Goal: Use online tool/utility: Utilize a website feature to perform a specific function

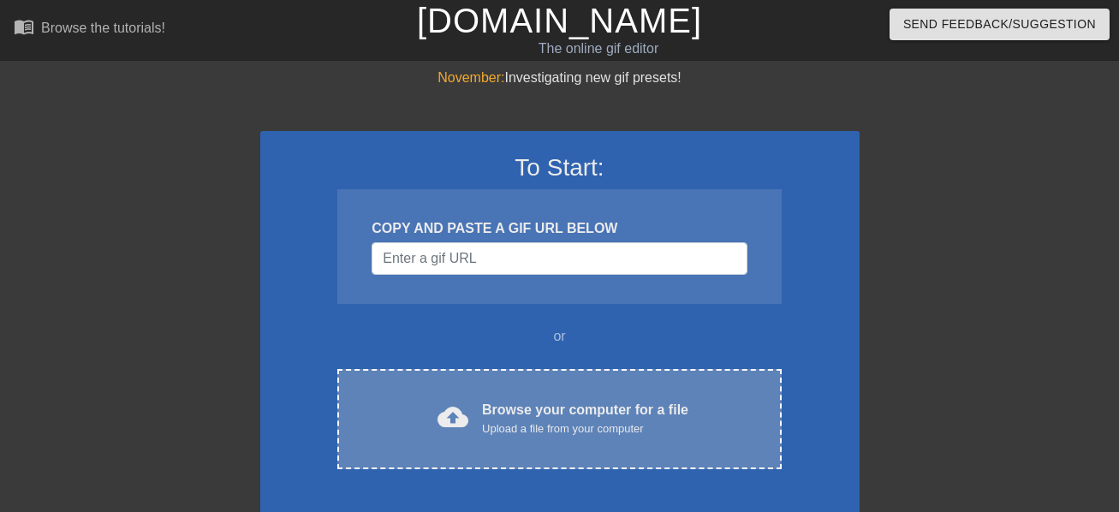
click at [485, 414] on div "Browse your computer for a file Upload a file from your computer" at bounding box center [585, 419] width 206 height 38
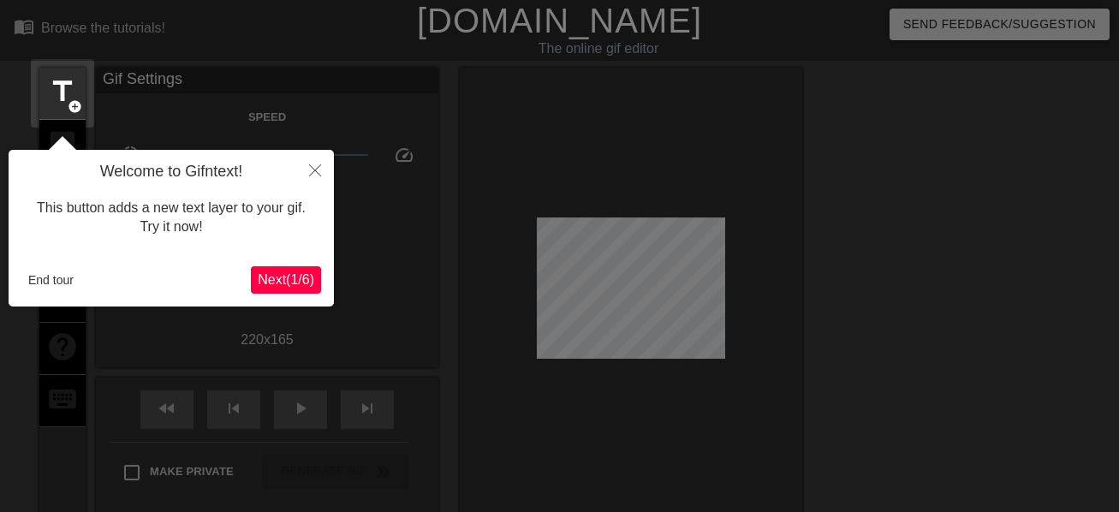
scroll to position [42, 0]
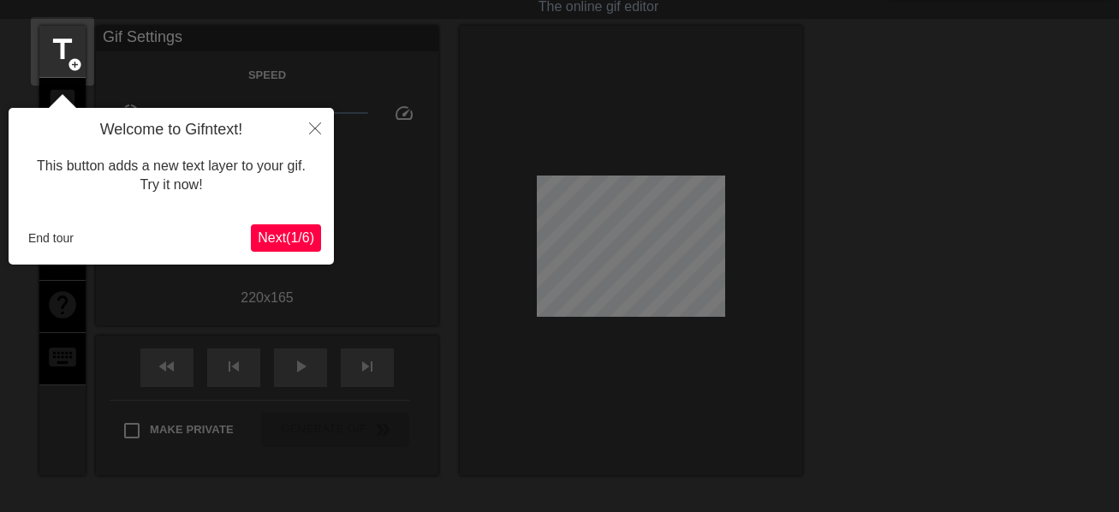
click at [301, 227] on button "Next ( 1 / 6 )" at bounding box center [286, 237] width 70 height 27
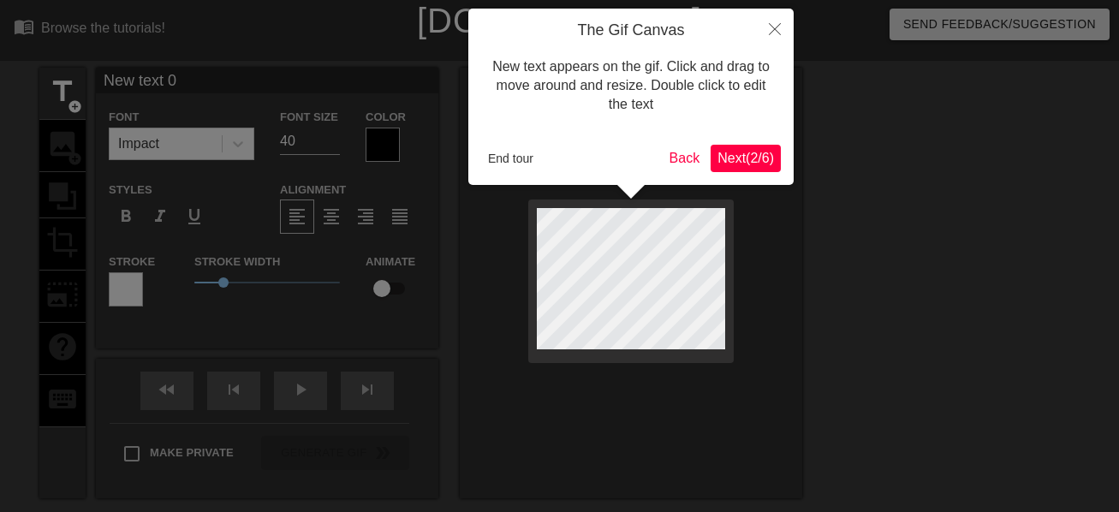
click at [730, 159] on span "Next ( 2 / 6 )" at bounding box center [746, 158] width 57 height 15
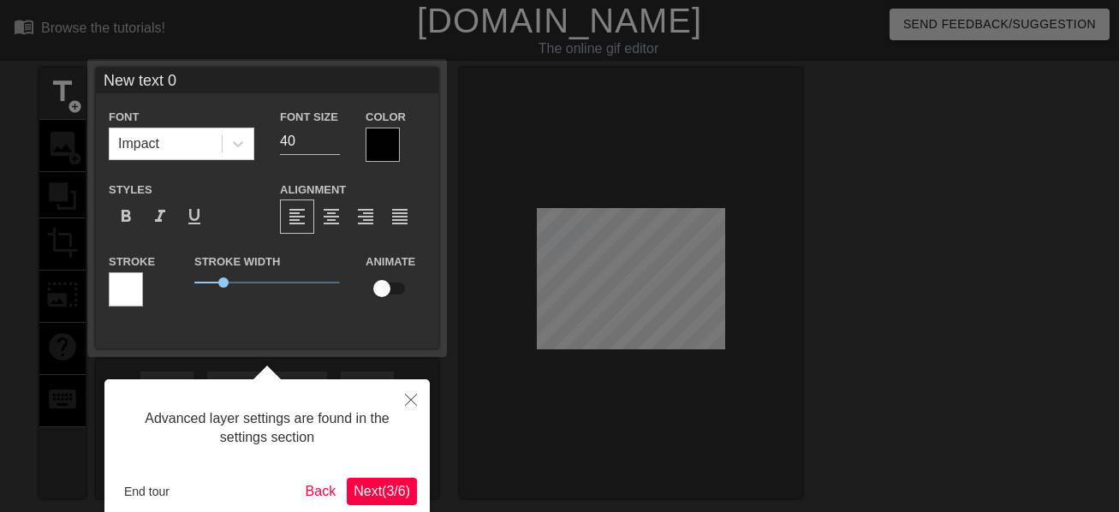
scroll to position [42, 0]
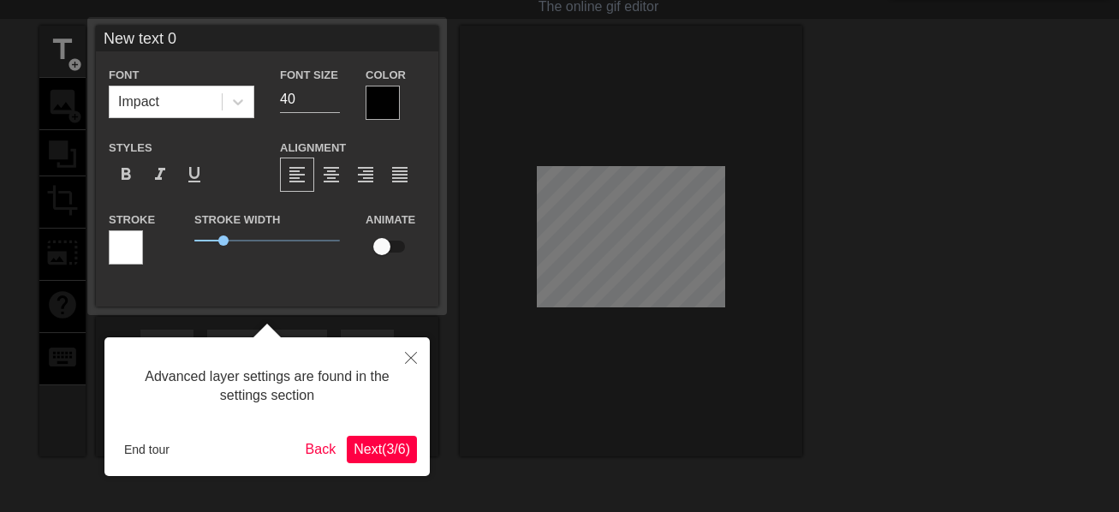
click at [378, 455] on span "Next ( 3 / 6 )" at bounding box center [382, 449] width 57 height 15
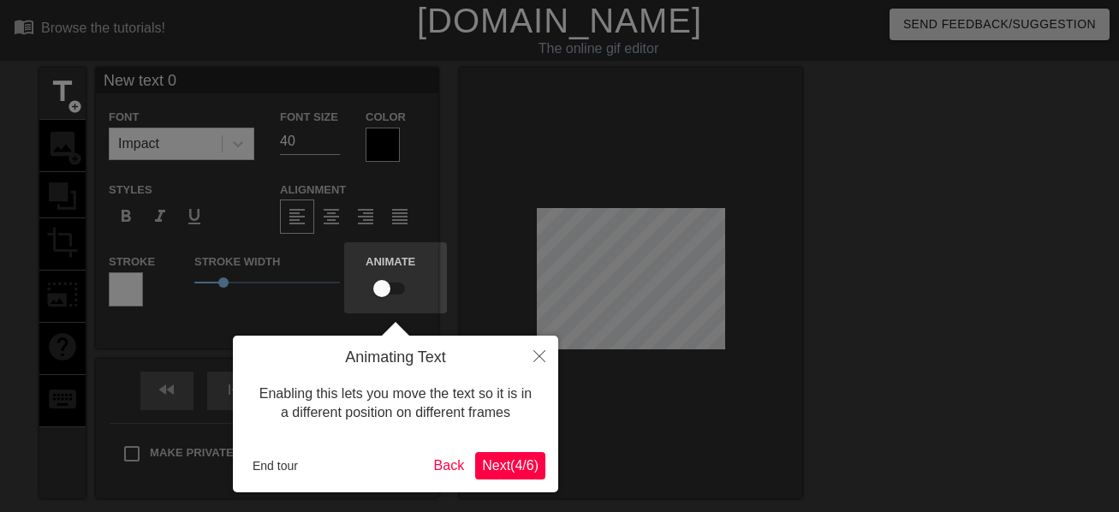
click at [500, 460] on span "Next ( 4 / 6 )" at bounding box center [510, 465] width 57 height 15
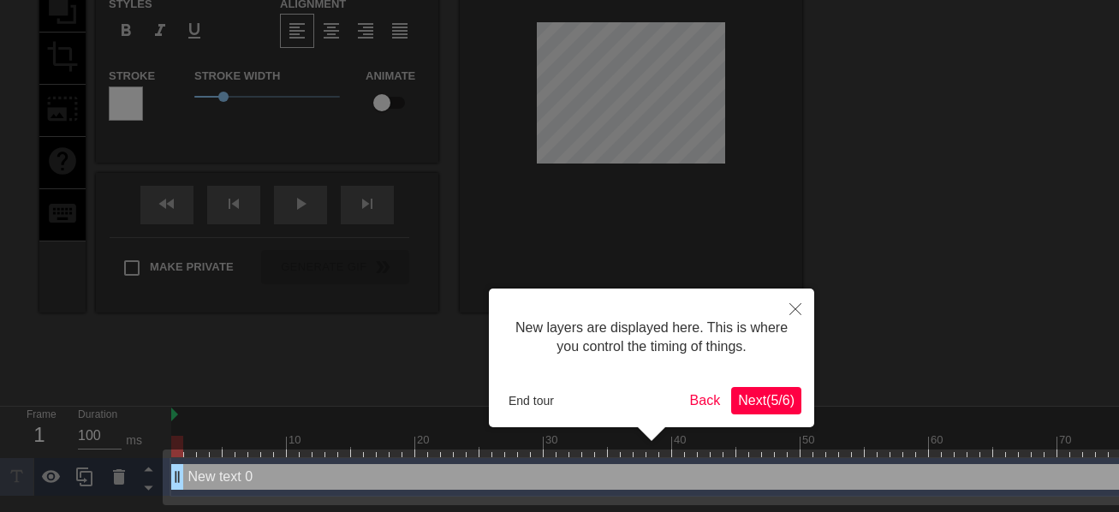
click at [738, 406] on span "Next ( 5 / 6 )" at bounding box center [766, 400] width 57 height 15
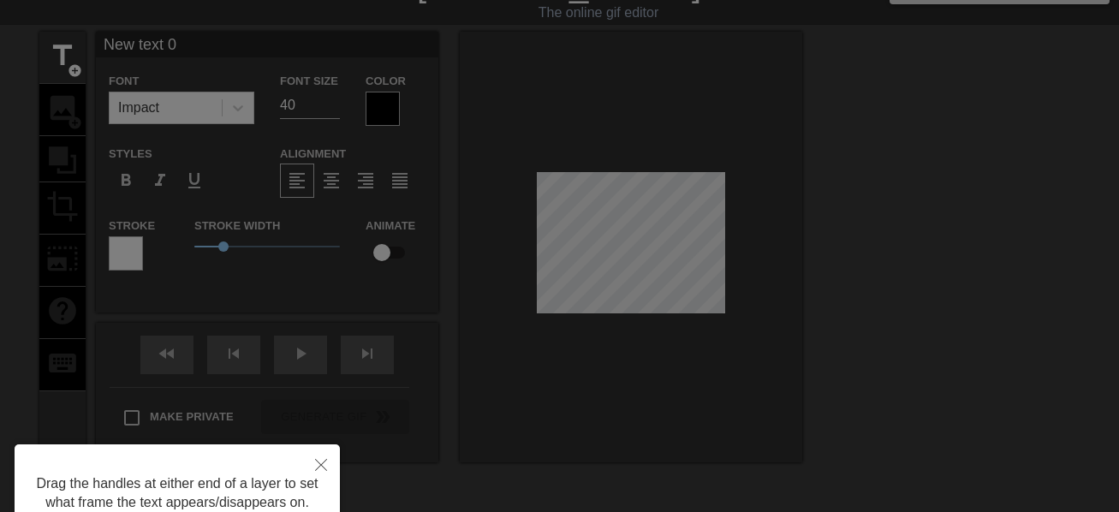
scroll to position [0, 0]
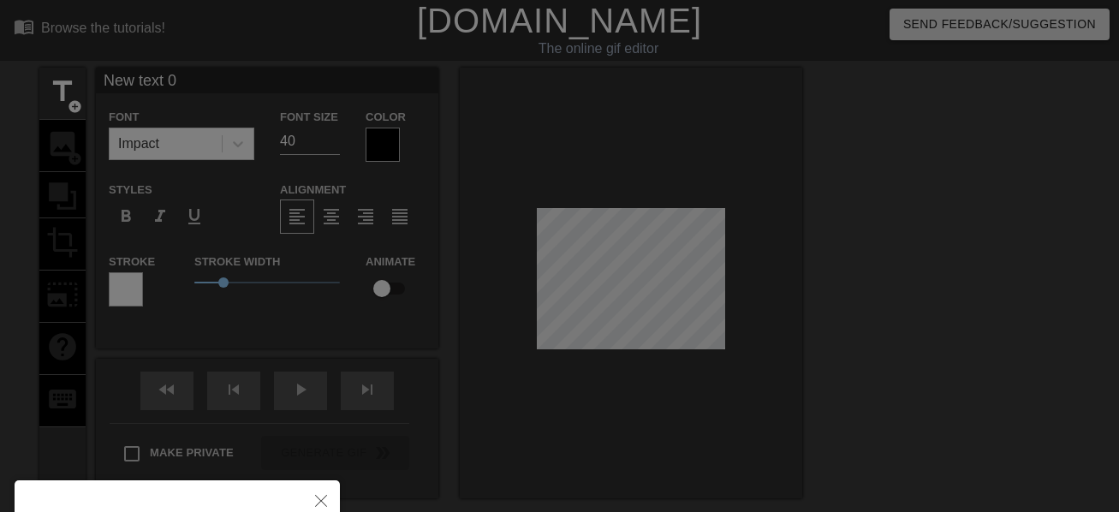
click at [348, 408] on div at bounding box center [559, 345] width 1119 height 691
click at [317, 499] on icon "Close" at bounding box center [321, 501] width 12 height 12
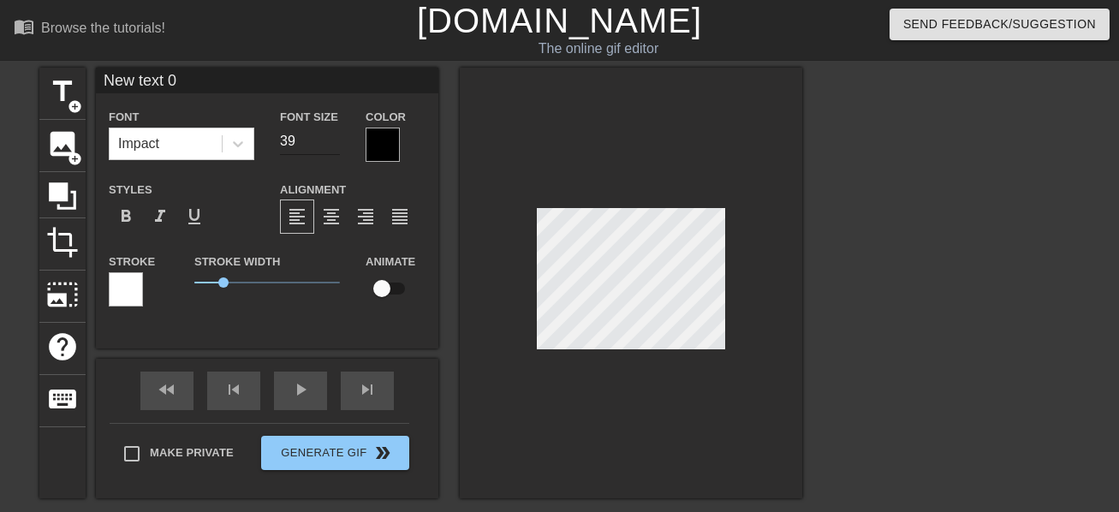
click at [339, 145] on input "39" at bounding box center [310, 141] width 60 height 27
click at [339, 145] on input "38" at bounding box center [310, 141] width 60 height 27
click at [339, 145] on input "37" at bounding box center [310, 141] width 60 height 27
click at [339, 145] on input "36" at bounding box center [310, 141] width 60 height 27
type input "21"
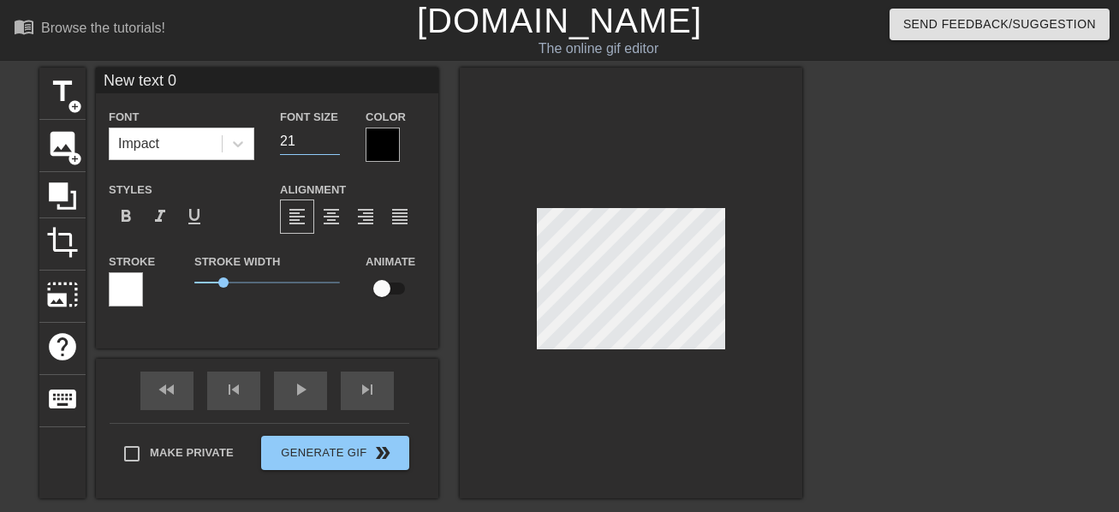
click at [339, 145] on input "21" at bounding box center [310, 141] width 60 height 27
type input "New text0"
type textarea "New text0"
type input "New tex0"
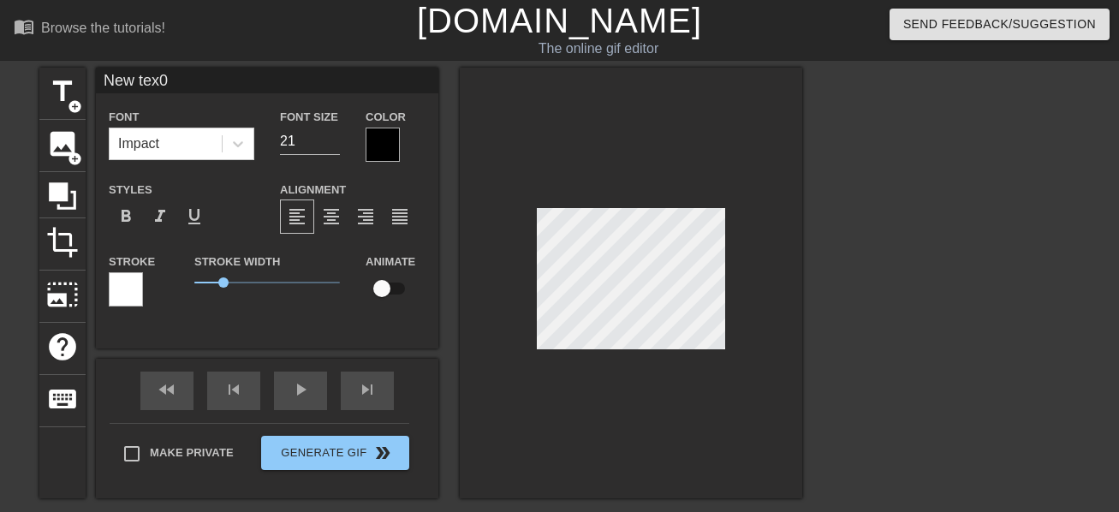
type textarea "New t0"
type input "New 0"
type textarea "New 0"
type input "New0"
type textarea "New0"
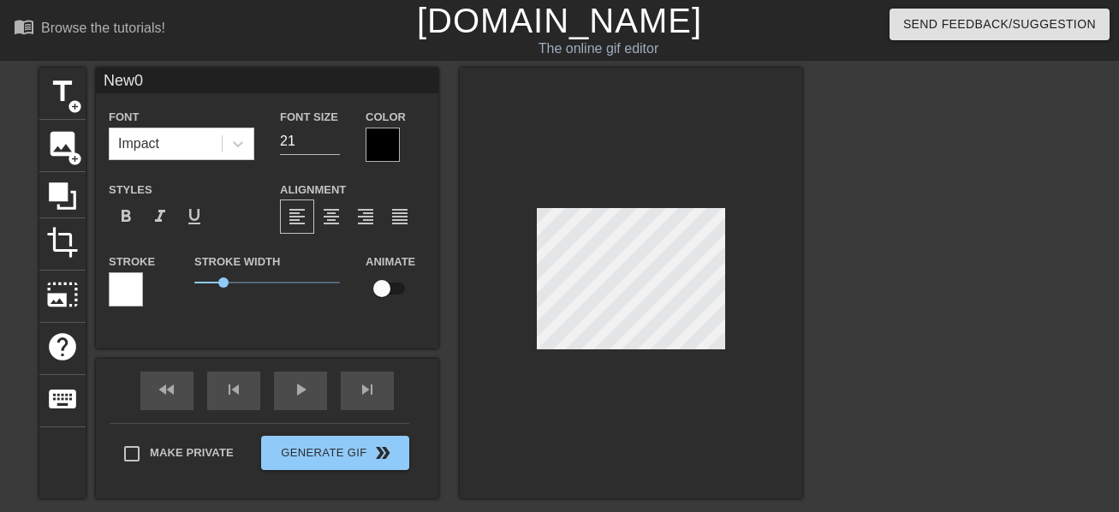
type input "Ne0"
type textarea "Ne0"
type input "N0"
type textarea "N0"
type input "0"
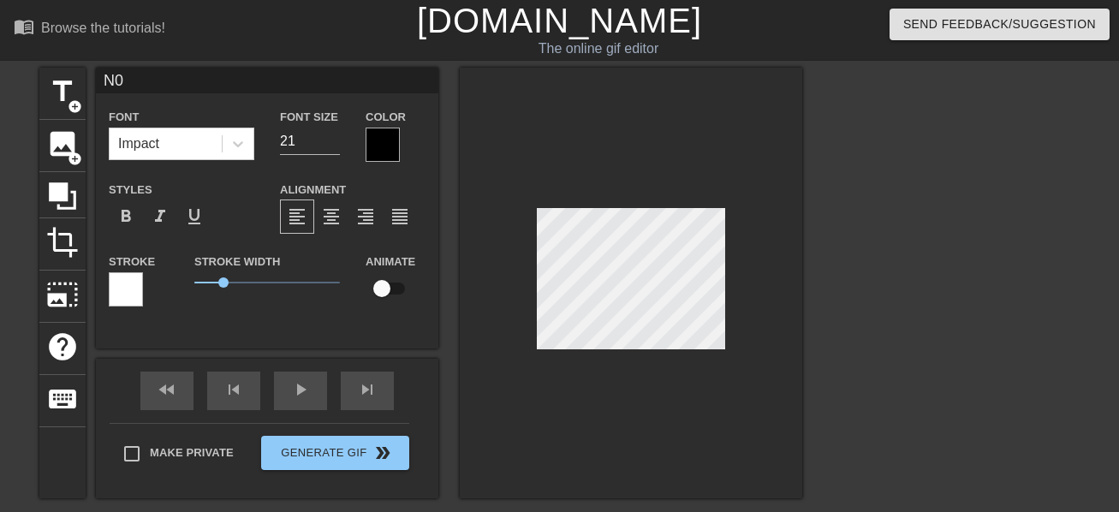
type textarea "0"
click at [326, 134] on input "21" at bounding box center [310, 141] width 60 height 27
click at [330, 135] on input "22" at bounding box center [310, 141] width 60 height 27
click at [330, 135] on input "23" at bounding box center [310, 141] width 60 height 27
click at [330, 135] on input "24" at bounding box center [310, 141] width 60 height 27
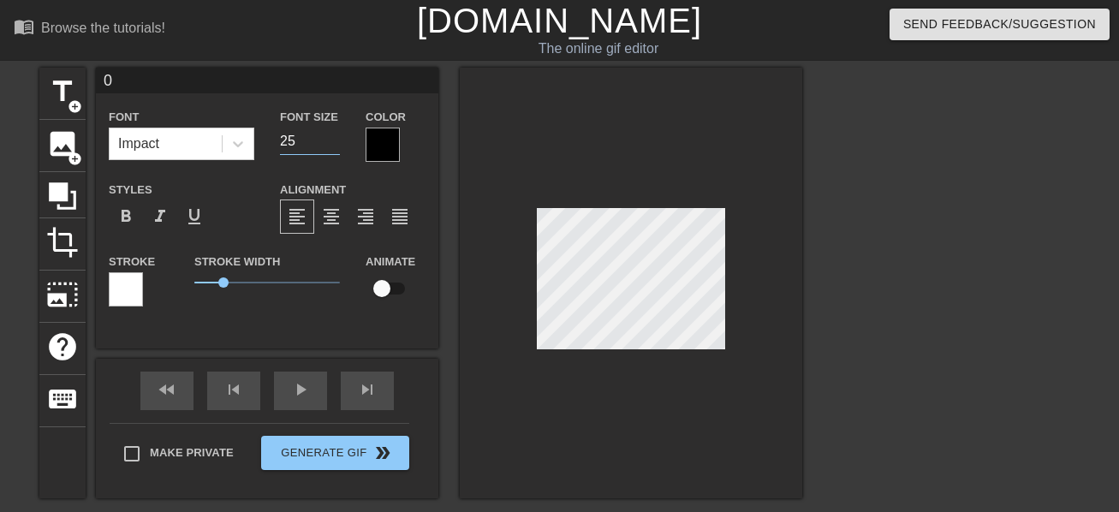
click at [330, 135] on input "25" at bounding box center [310, 141] width 60 height 27
click at [330, 135] on input "26" at bounding box center [310, 141] width 60 height 27
click at [330, 135] on input "27" at bounding box center [310, 141] width 60 height 27
click at [330, 135] on input "28" at bounding box center [310, 141] width 60 height 27
type input "29"
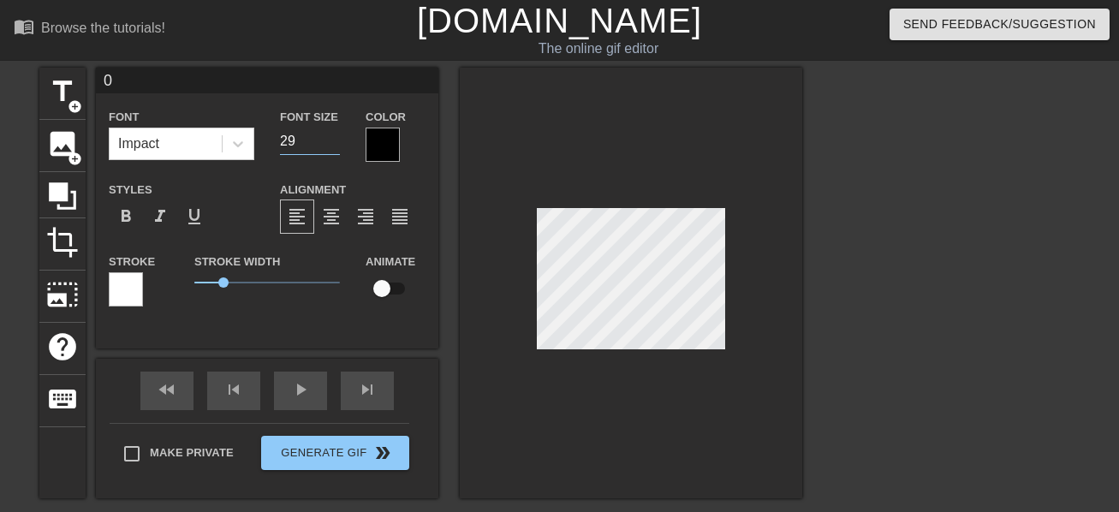
click at [330, 135] on input "29" at bounding box center [310, 141] width 60 height 27
type input "i"
type textarea "i"
type input "ii"
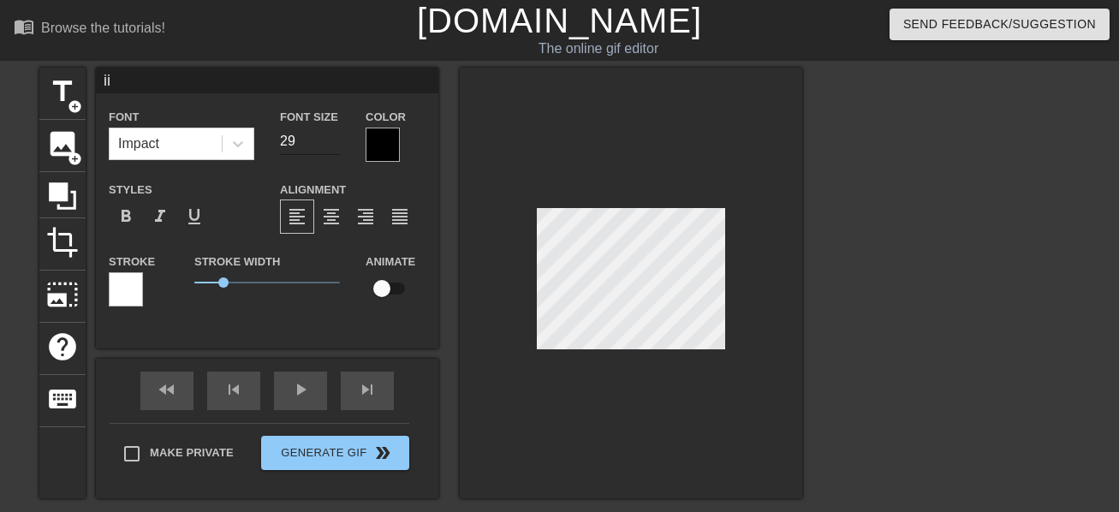
type textarea "ii"
click at [338, 144] on input "28" at bounding box center [310, 141] width 60 height 27
click at [338, 144] on input "27" at bounding box center [310, 141] width 60 height 27
click at [338, 144] on input "26" at bounding box center [310, 141] width 60 height 27
click at [338, 144] on input "25" at bounding box center [310, 141] width 60 height 27
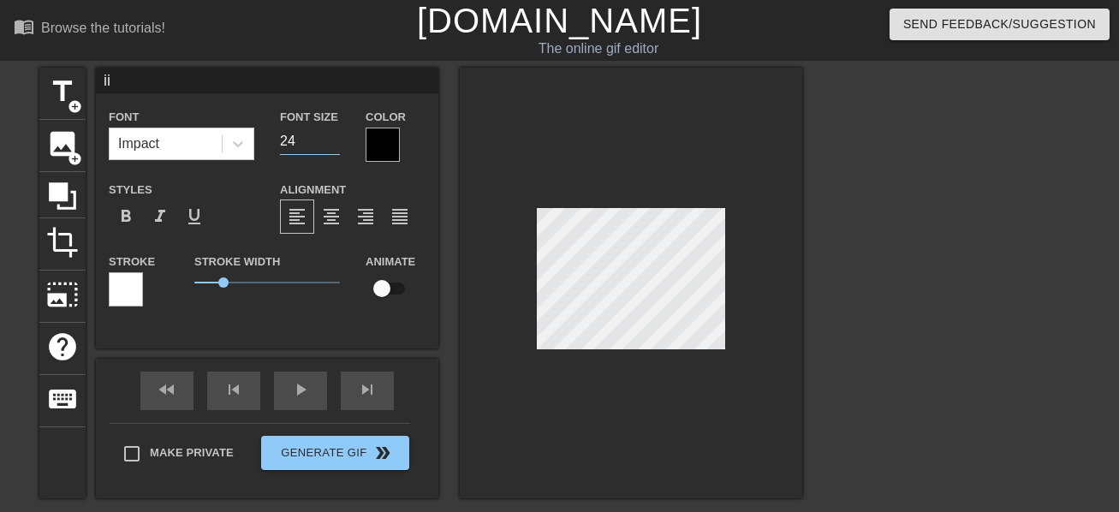
click at [338, 144] on input "24" at bounding box center [310, 141] width 60 height 27
click at [338, 144] on input "23" at bounding box center [310, 141] width 60 height 27
click at [338, 144] on input "22" at bounding box center [310, 141] width 60 height 27
type input "2"
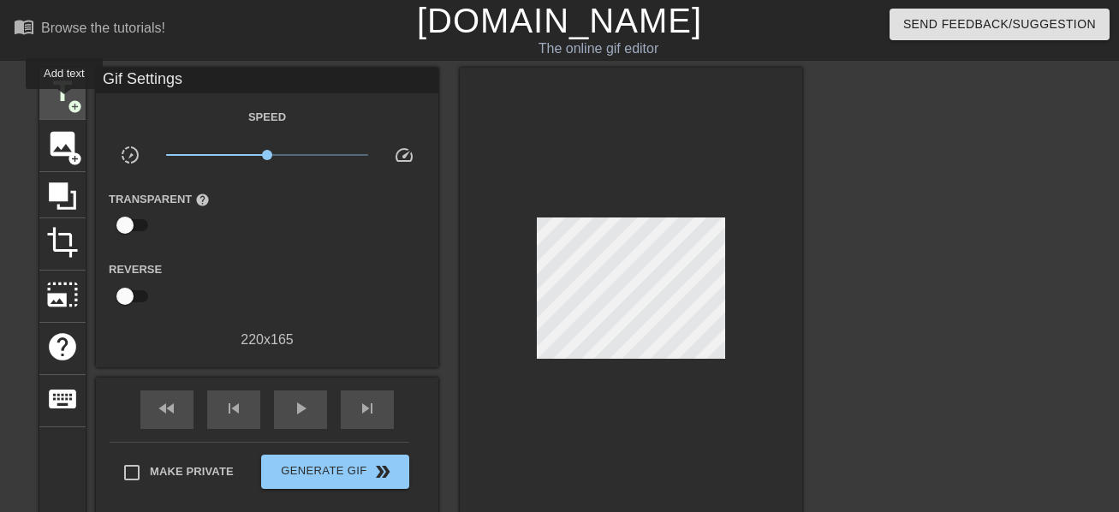
click at [64, 101] on span "title" at bounding box center [62, 91] width 33 height 33
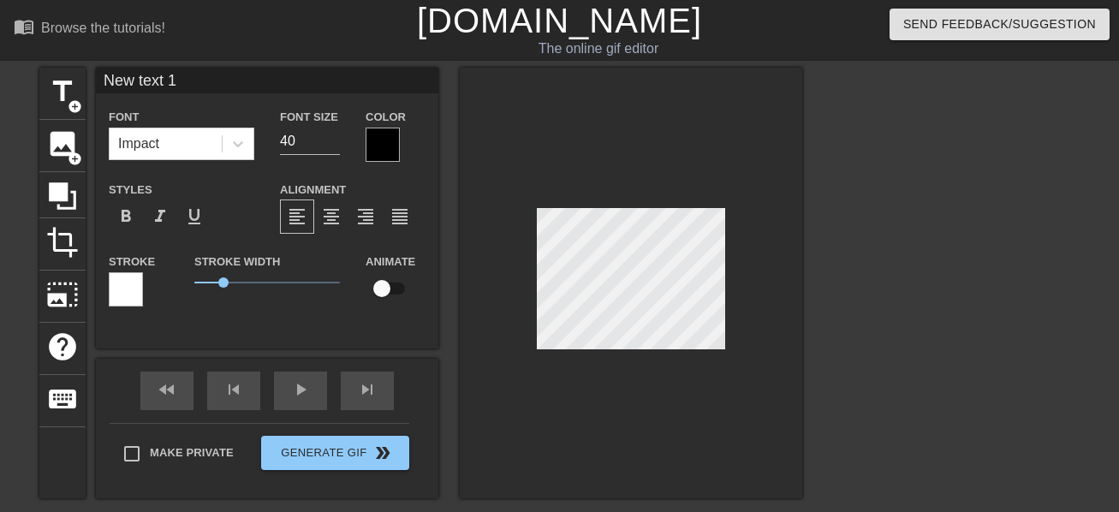
type input "New text1"
type textarea "New text1"
type input "New tex1"
type textarea "New tex1"
type input "New te1"
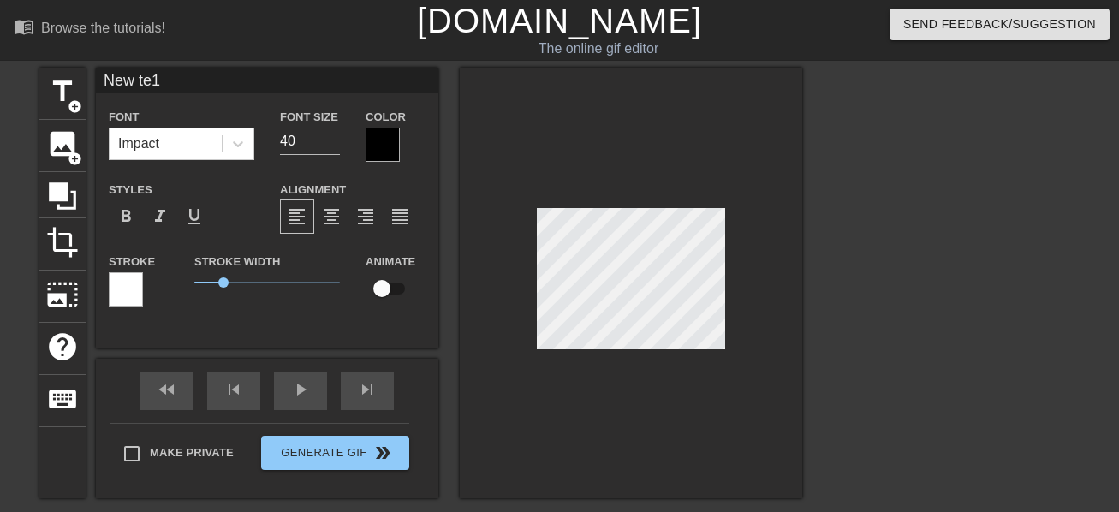
type textarea "New 1"
type input "New1"
type textarea "New1"
type input "Ne1"
type textarea "Ne1"
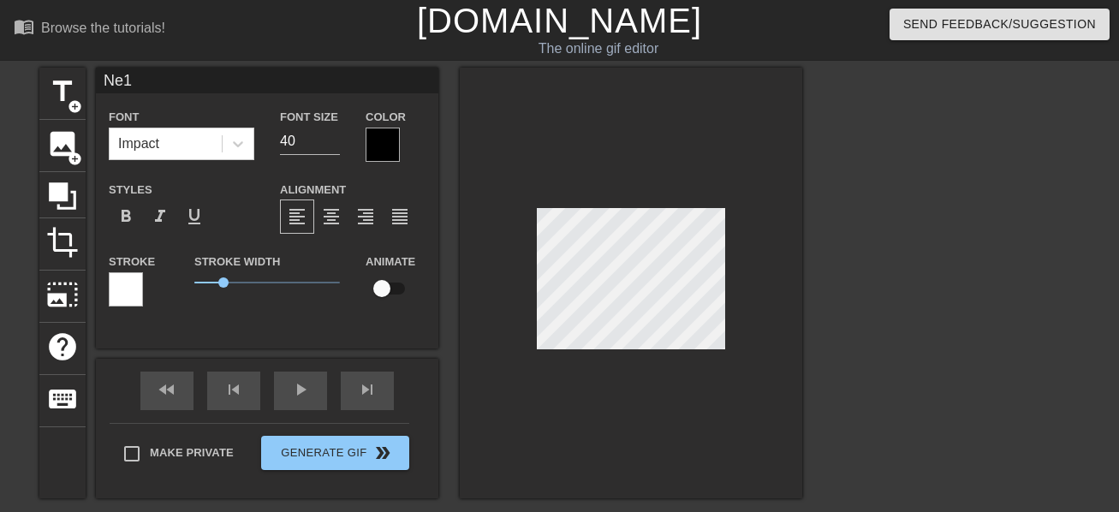
type input "N1"
type textarea "N1"
type input "1"
type textarea "1"
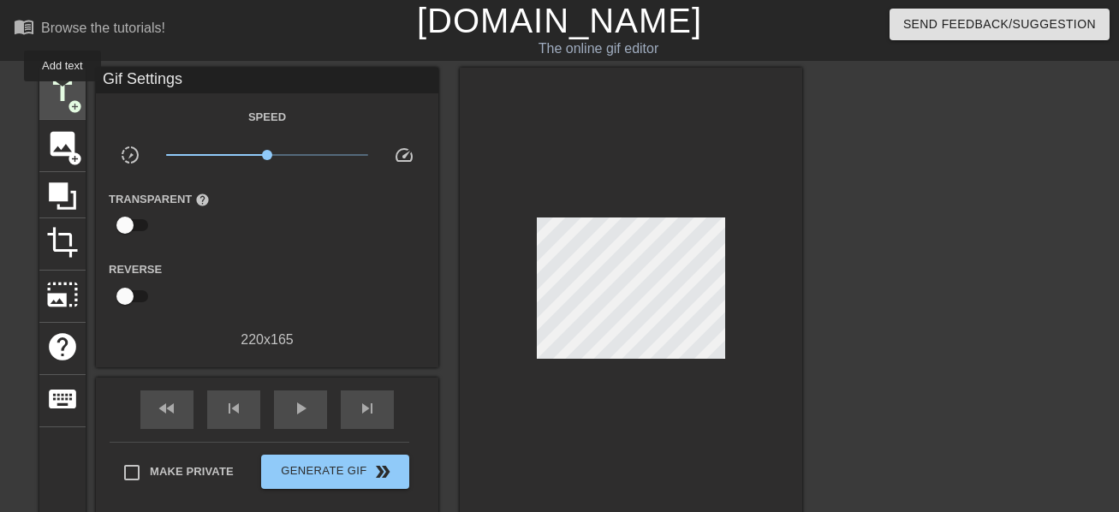
click at [63, 100] on span "title" at bounding box center [62, 91] width 33 height 33
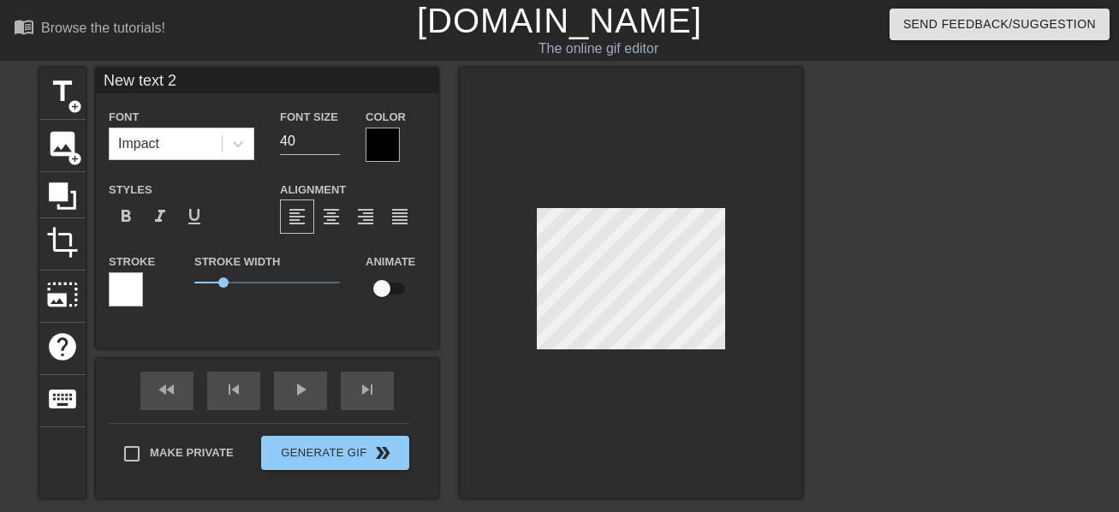
scroll to position [3, 4]
type input "New text"
type textarea "New text"
type input "New text"
type textarea "New text"
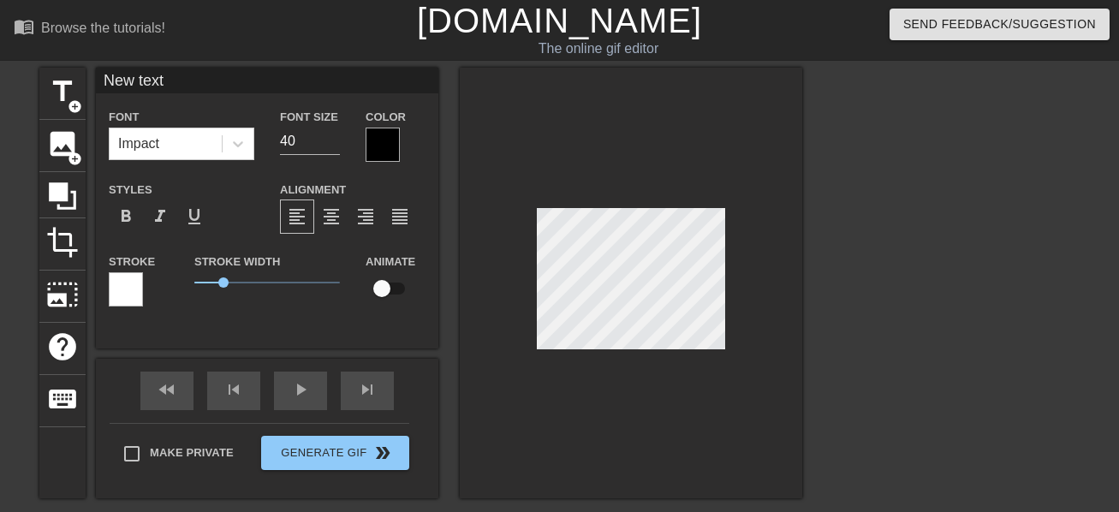
type input "New tex"
type textarea "New tex"
type input "New te"
type textarea "New te"
type input "New t"
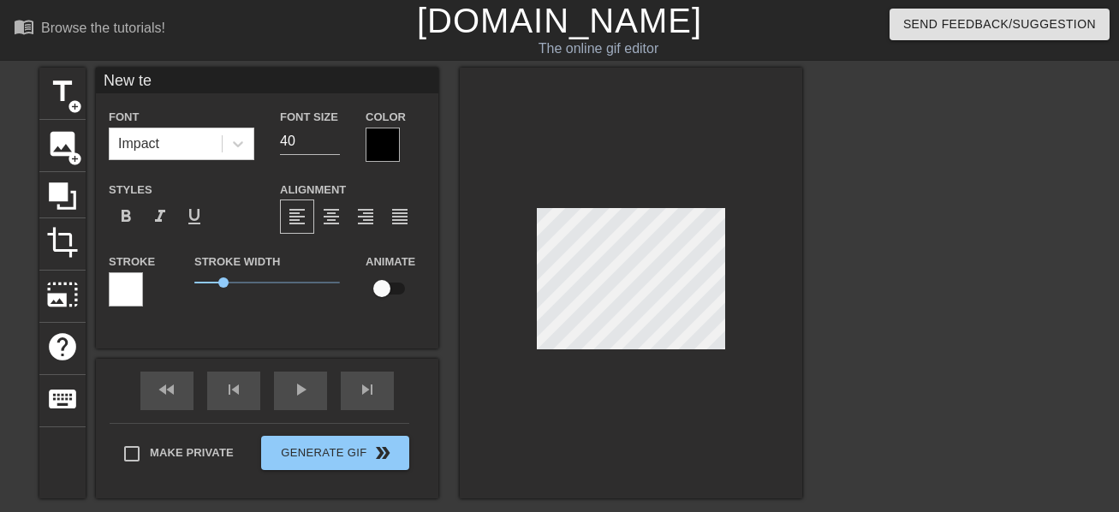
type textarea "New t"
type input "New"
type textarea "New"
type input "New"
type textarea "New"
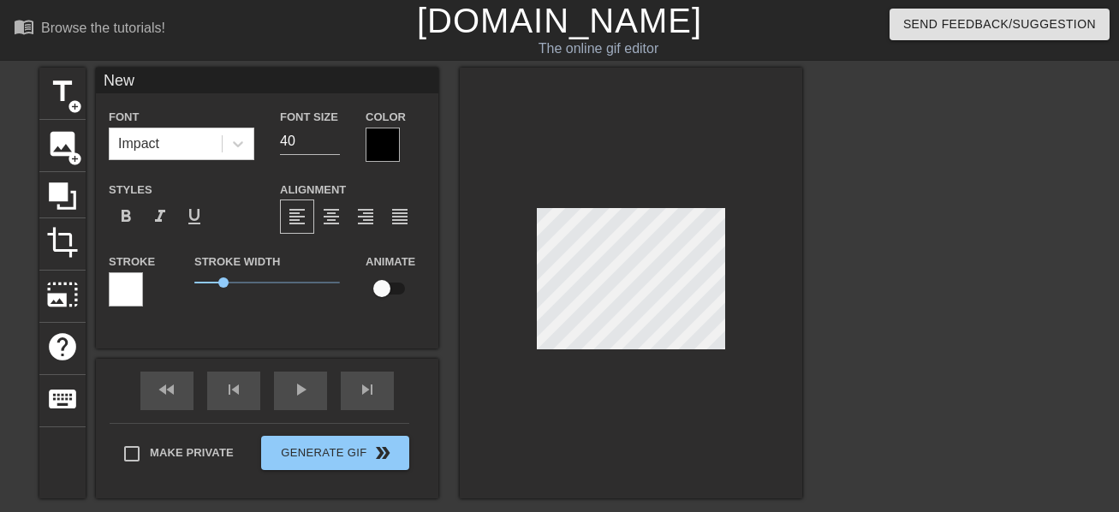
type input "Ne"
type textarea "Ne"
type input "N"
type textarea "N"
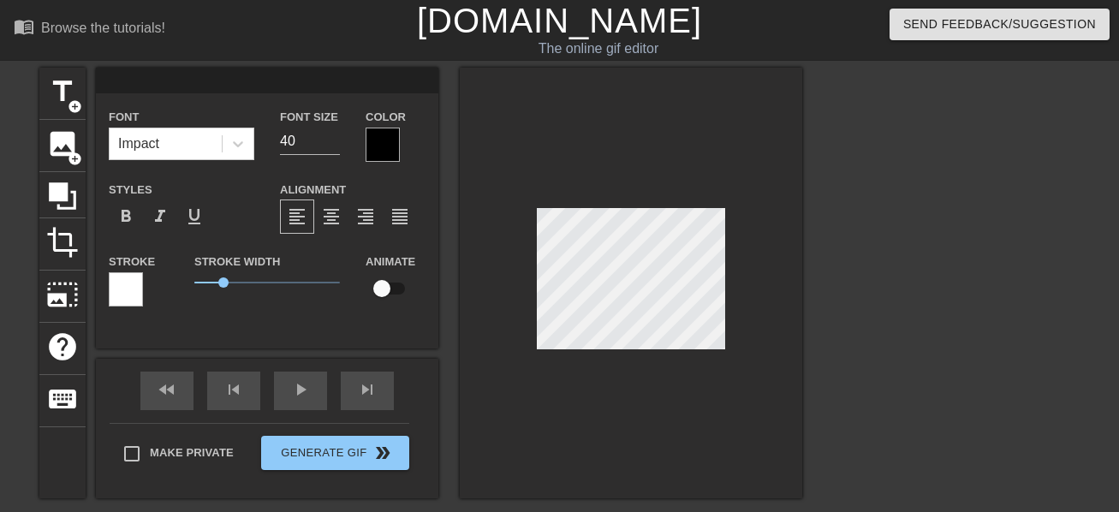
paste textarea "Captain [PERSON_NAME] Manga series"
type input "Captain [PERSON_NAME] series"
type textarea "Captain [PERSON_NAME] Manga series"
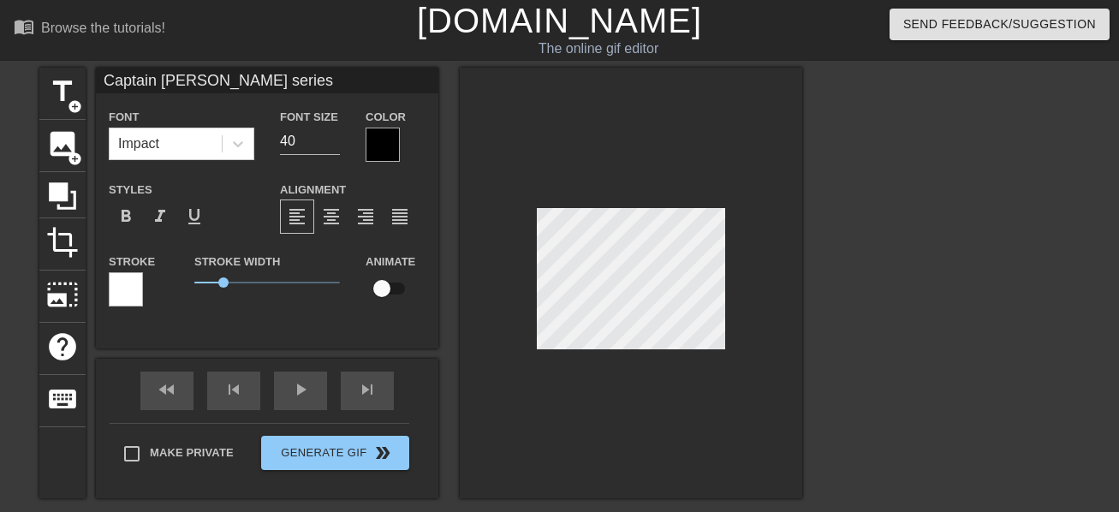
type input "Captain [PERSON_NAME] serie"
type textarea "Captain [PERSON_NAME] Manga serie"
type input "Captain [PERSON_NAME] seri"
type textarea "Captain [PERSON_NAME] Manga ser"
type input "Captain [PERSON_NAME] se"
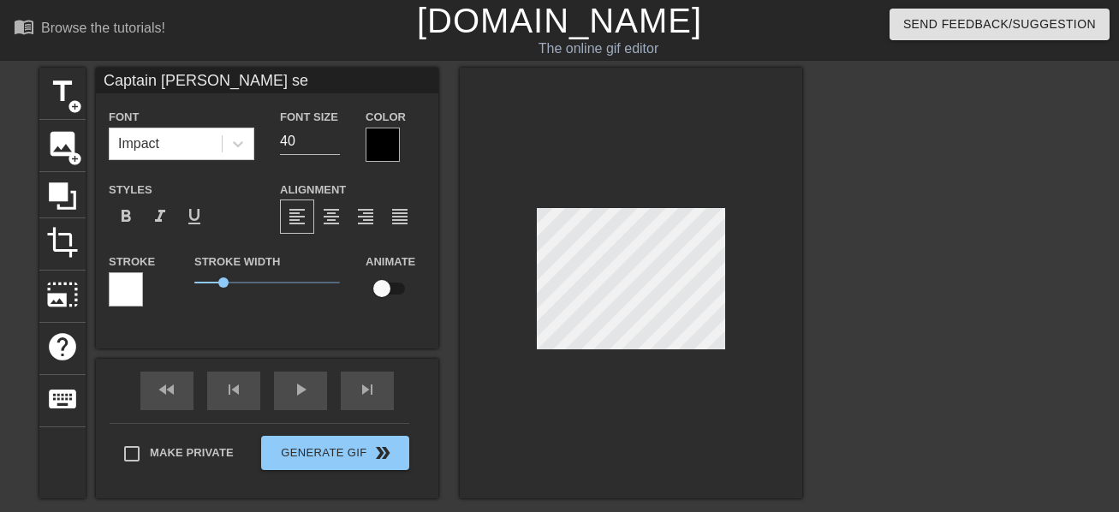
type textarea "Captain [PERSON_NAME] Manga se"
type input "Captain [PERSON_NAME] s"
type textarea "Captain [PERSON_NAME] Manga s"
type input "Captain [PERSON_NAME]"
type textarea "Captain [PERSON_NAME]"
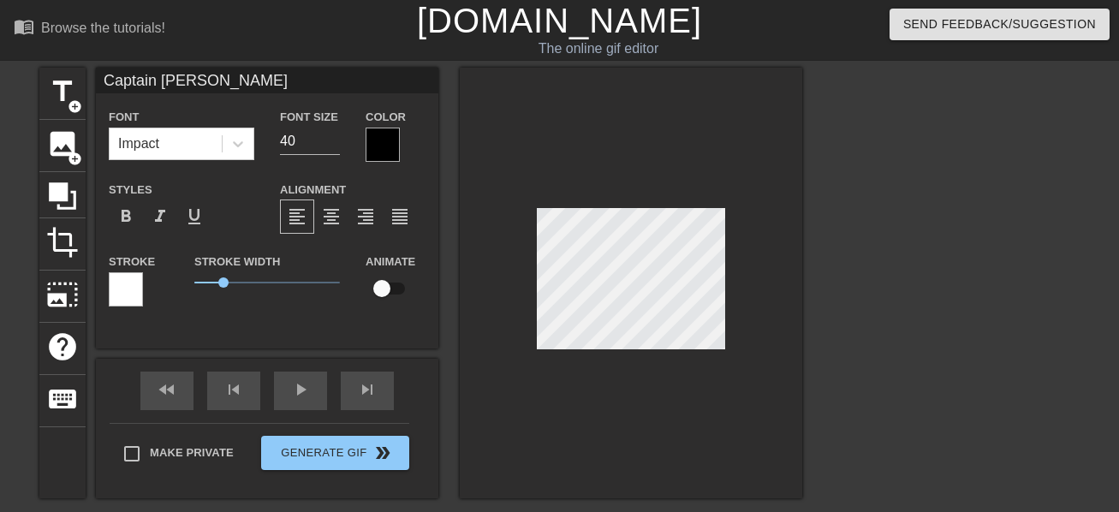
type input "Captain [PERSON_NAME]"
type textarea "Captain [PERSON_NAME]"
type input "Captain [PERSON_NAME]"
type textarea "Captain [PERSON_NAME]"
type input "Captain [PERSON_NAME]"
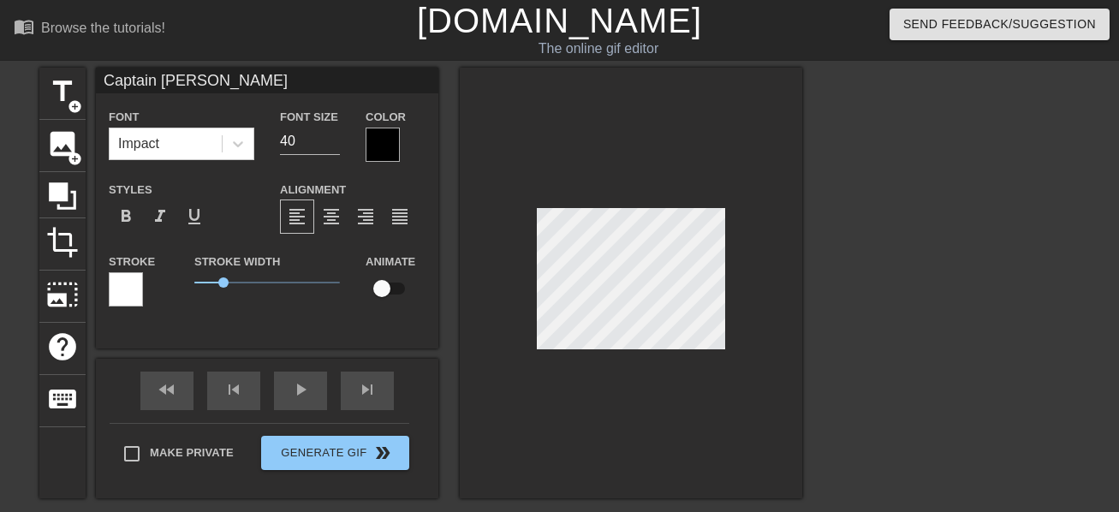
type textarea "Captain [PERSON_NAME] Man"
type input "Captain [PERSON_NAME]"
type textarea "Captain [PERSON_NAME]"
type input "Captain [PERSON_NAME]"
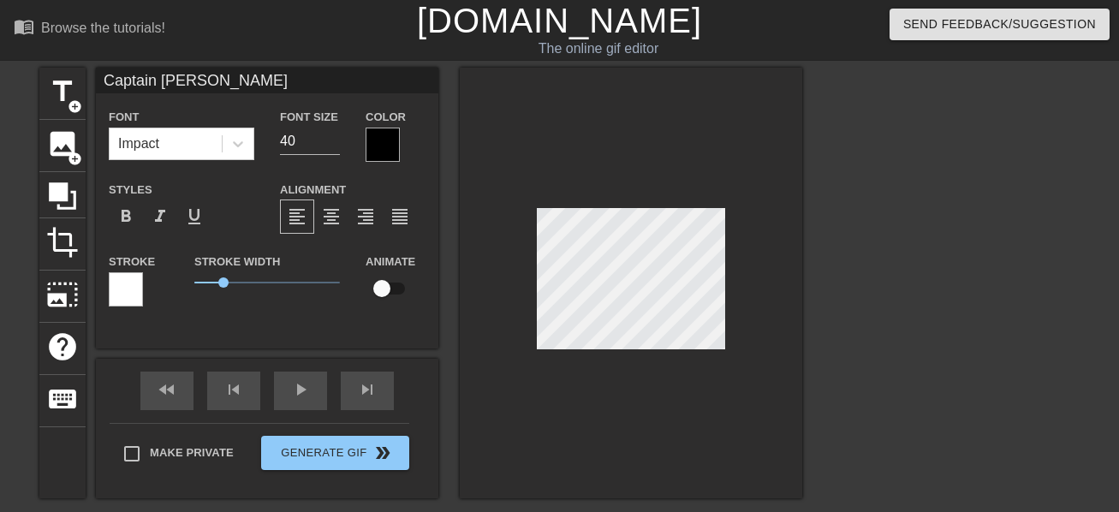
type textarea "Captain [PERSON_NAME] M"
type input "Captain [PERSON_NAME]"
type textarea "Captain [PERSON_NAME] Man"
type input "Captain [PERSON_NAME]"
type textarea "Captain [PERSON_NAME]"
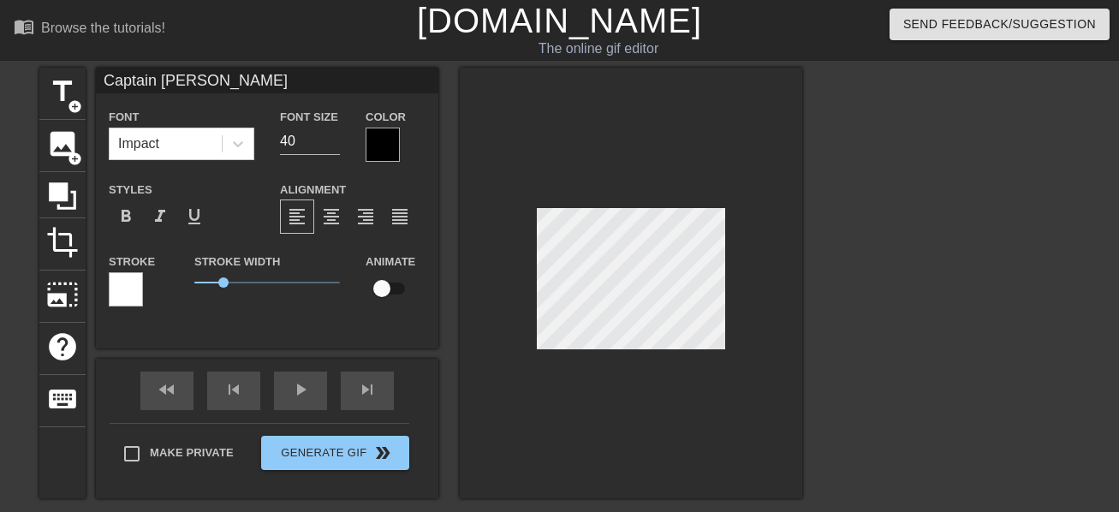
type input "Captain [PERSON_NAME]"
type textarea "Captain [PERSON_NAME]"
type input "Captain [PERSON_NAME] b"
type textarea "Captain [PERSON_NAME] Mand b"
type input "Captain [PERSON_NAME] bl"
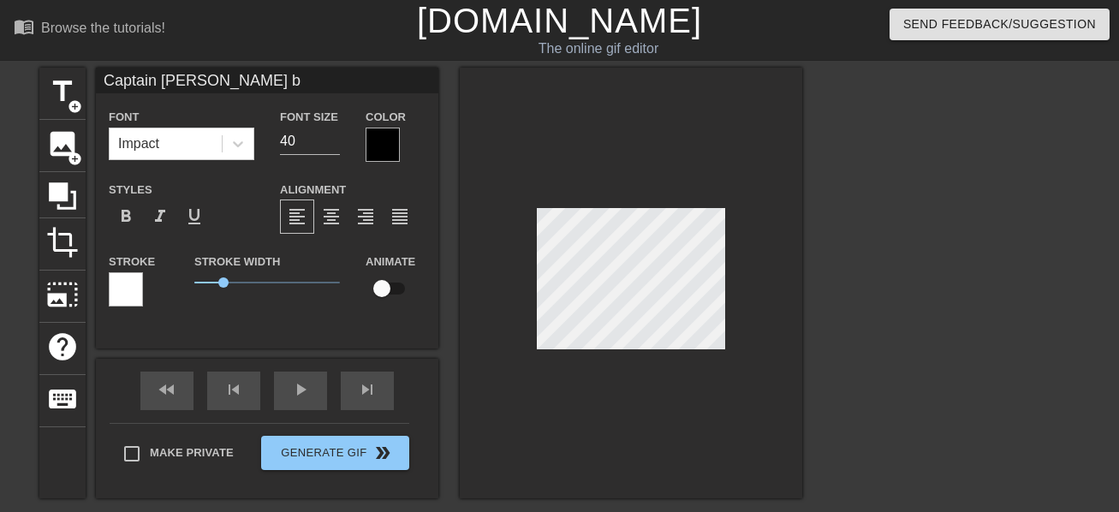
type textarea "Captain [PERSON_NAME]"
type input "Captain [PERSON_NAME] blu"
type textarea "Captain [PERSON_NAME] Mand blu"
type input "Captain [PERSON_NAME] blue"
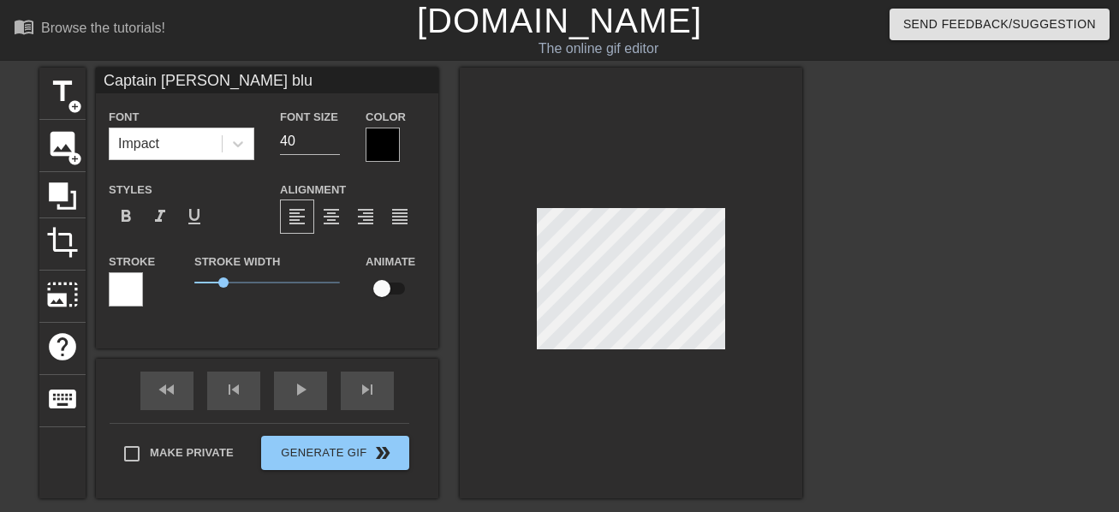
type textarea "Captain [PERSON_NAME] Mand blue"
type input "Captain [PERSON_NAME] blue"
type textarea "Captain [PERSON_NAME] Mand blue"
type input "Captain [PERSON_NAME] blue l"
type textarea "Captain [PERSON_NAME] Mand blue l"
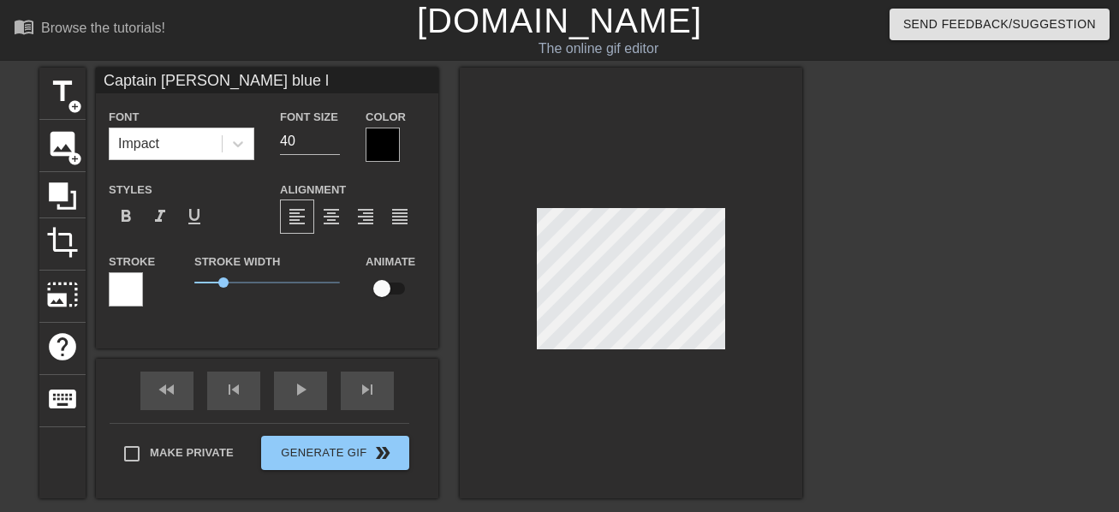
type input "Captain [PERSON_NAME] blue lo"
type textarea "Captain [PERSON_NAME] Mand blue lo"
type input "Captain [PERSON_NAME] blue loc"
type textarea "Captain [PERSON_NAME] Mand blue loc"
type input "Captain [PERSON_NAME] blue lock"
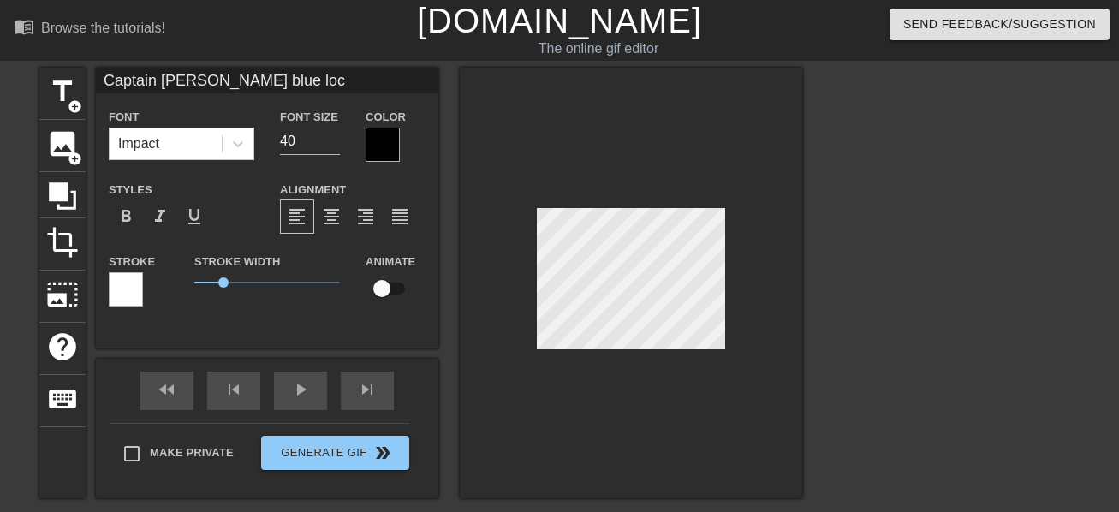
type textarea "Captain [PERSON_NAME] Mand blue lock"
type input "Captain [PERSON_NAME] blue lock"
type textarea "Captain [PERSON_NAME] Mand blue lock"
type input "Captain [PERSON_NAME] blue lock f"
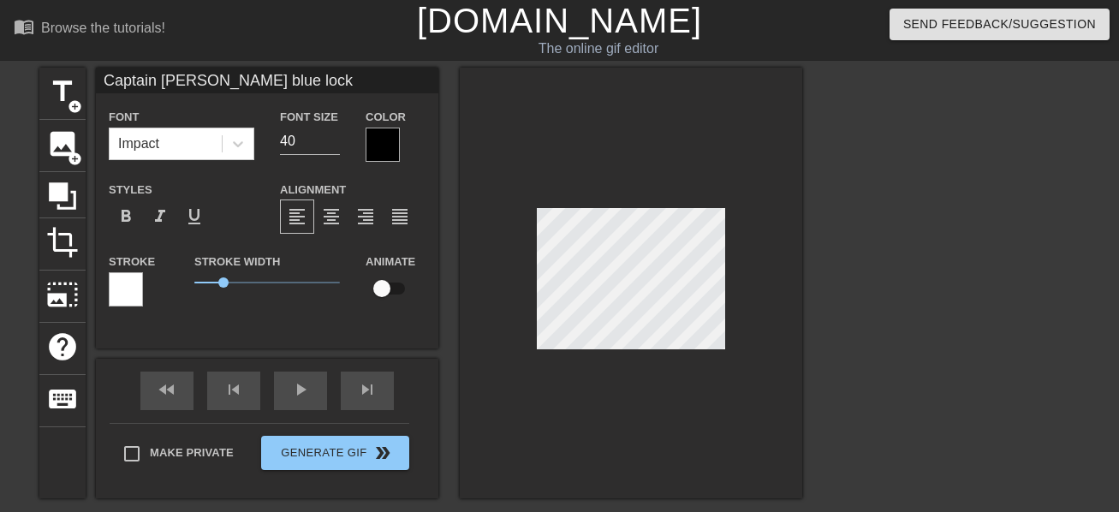
type textarea "Captain [PERSON_NAME] Mand blue lock f"
type input "Captain [PERSON_NAME] blue lock fa"
type textarea "Captain [PERSON_NAME] Mand blue lock fa"
type input "Captain [PERSON_NAME] blue lock fan"
type textarea "Captain [PERSON_NAME] Mand blue lock fan"
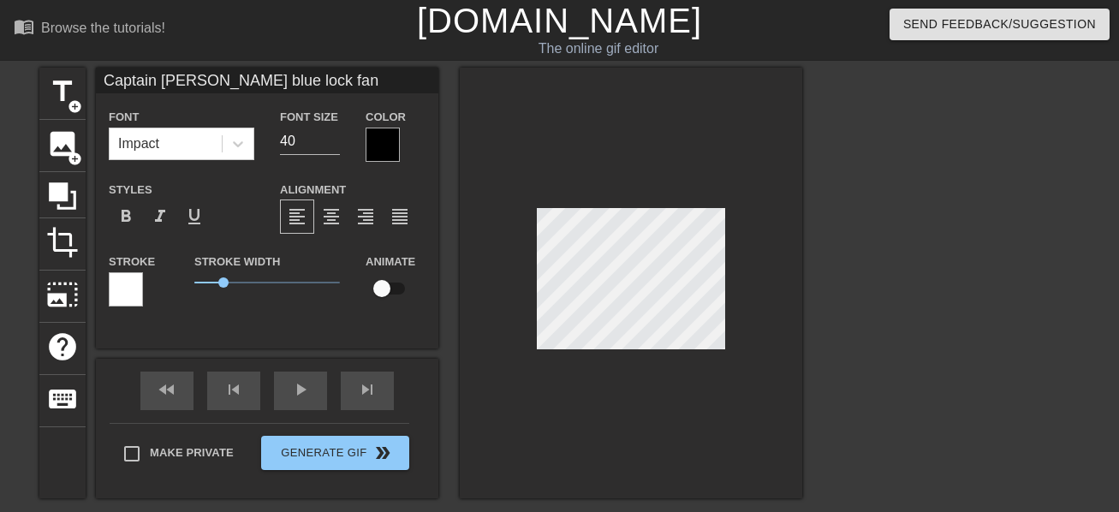
scroll to position [3, 7]
type input "Captain [PERSON_NAME] blue lock fans"
type textarea "Captain [PERSON_NAME] Mand blue lock fans"
type input "Captain [PERSON_NAME] blue lock fans"
type textarea "Captain [PERSON_NAME] Mand blue lock fans"
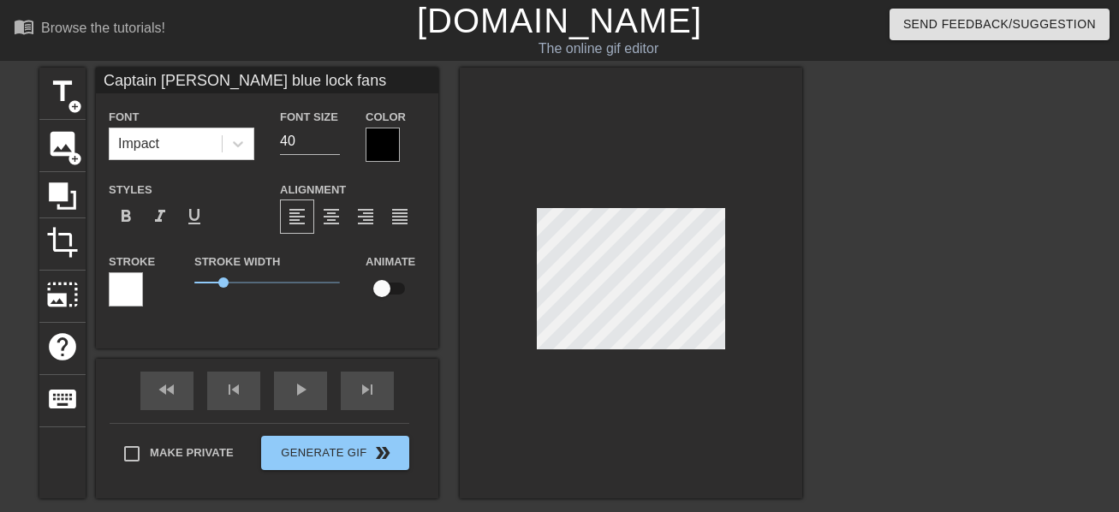
type input "Captain [PERSON_NAME] blue lock fans f"
type textarea "Captain [PERSON_NAME] Mand blue lock fans fi"
type input "Captain [PERSON_NAME] blue lock fans fig"
type textarea "Captain [PERSON_NAME] Mand blue lock fans fig"
type input "Captain [PERSON_NAME] blue lock fans figh"
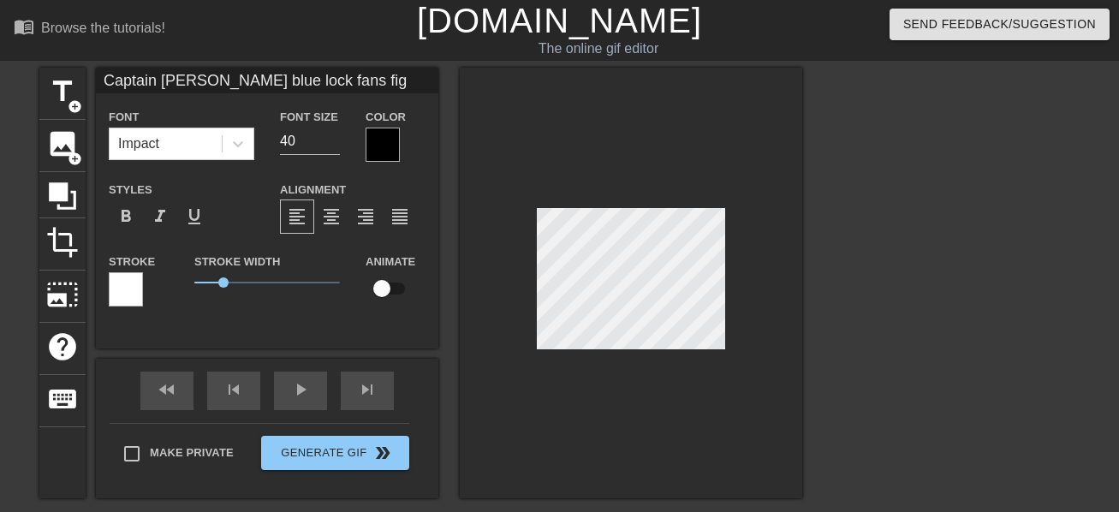
type textarea "Captain [PERSON_NAME] Mand blue lock fans figh"
type input "Captain [PERSON_NAME] blue lock fans fight"
type textarea "Captain [PERSON_NAME] Mand blue lock fans fighti"
type input "Captain [PERSON_NAME] blue lock fans fightin"
type textarea "Captain [PERSON_NAME] Mand blue lock fans fightin"
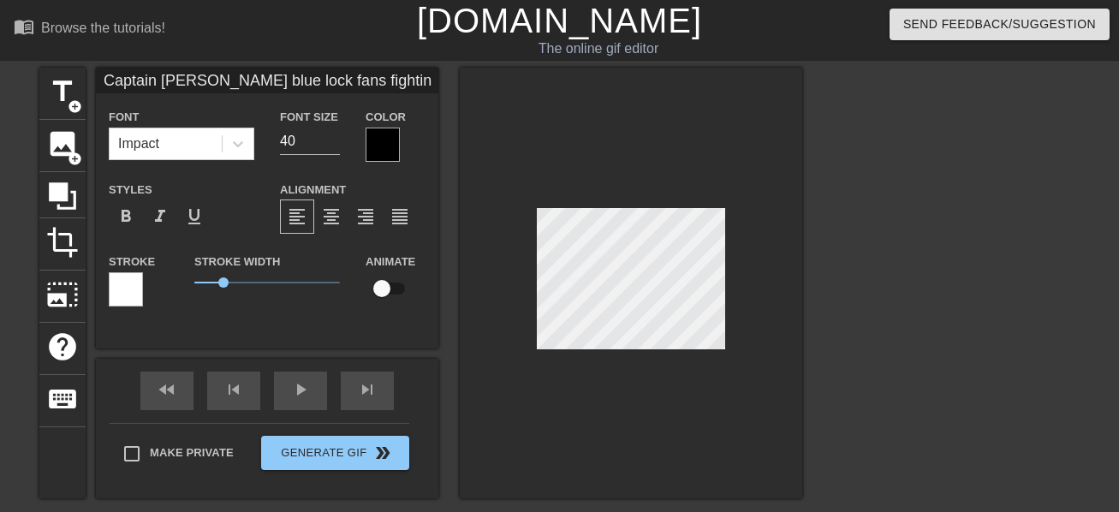
type input "Captain [PERSON_NAME] blue lock fans fighting"
type textarea "Captain [PERSON_NAME] Mand blue lock fans fighting"
type input "Captain [PERSON_NAME] blue lock fans fighting"
type textarea "Captain [PERSON_NAME] Mand blue lock fans fighting"
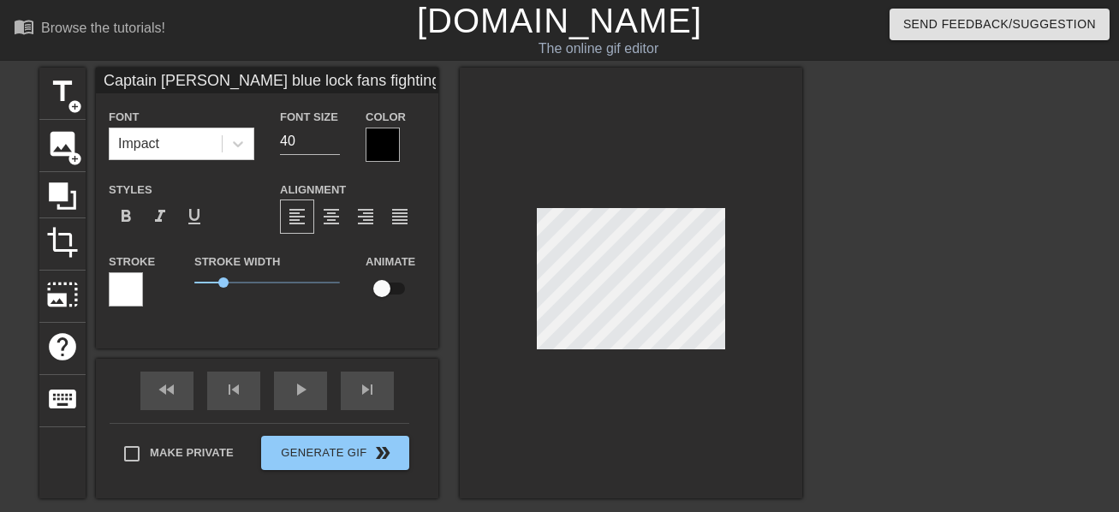
type input "Captain [PERSON_NAME] blue lock fans fighting t"
type textarea "Captain [PERSON_NAME] Mand blue lock fans fighting t"
type input "Captain [PERSON_NAME] blue lock fans fighting to"
type textarea "Captain [PERSON_NAME] Mand blue lock fans fighting to"
type input "Captain [PERSON_NAME] blue lock fans fighting to"
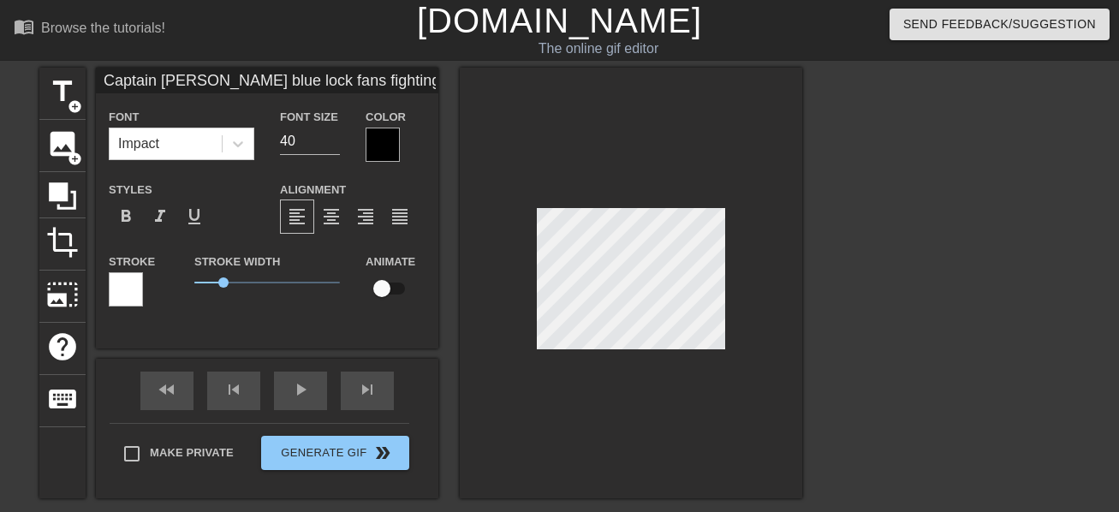
type textarea "Captain [PERSON_NAME] Mand blue lock fans fighting to"
type input "Captain [PERSON_NAME] blue lock fans fighting to s"
type textarea "Captain [PERSON_NAME] Mand blue lock fans fighting to s"
type input "Captain [PERSON_NAME] blue lock fans fighting to se"
type textarea "Captain [PERSON_NAME] Mand blue lock fans fighting to se"
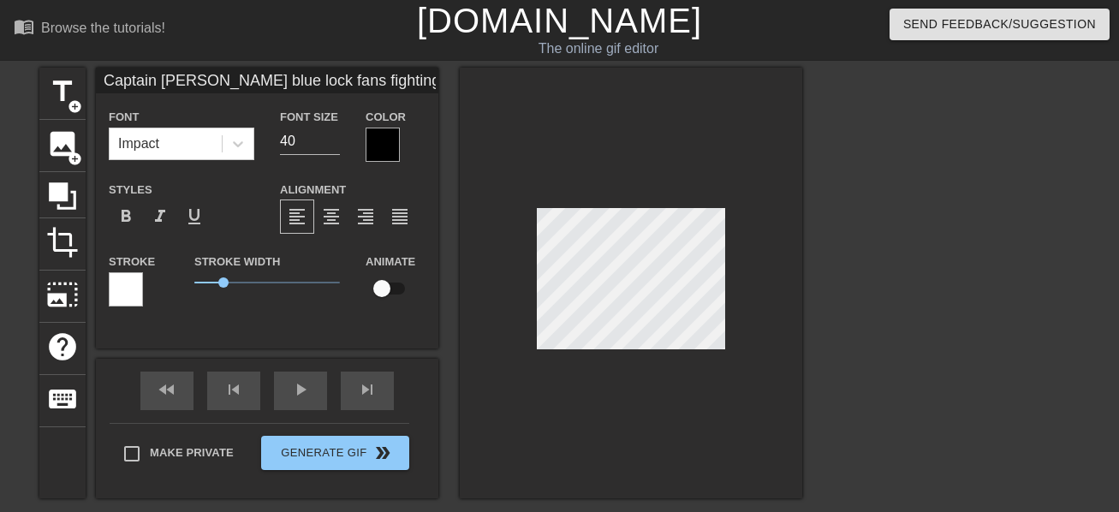
type input "Captain [PERSON_NAME] blue lock fans fighting to se"
type textarea "Captain [PERSON_NAME] Mand blue lock fans fighting to se"
type input "Captain [PERSON_NAME] blue lock fans fighting to se w"
type textarea "Captain [PERSON_NAME] Mand blue lock fans fighting to se w"
type input "Captain [PERSON_NAME] blue lock fans fighting to se wh"
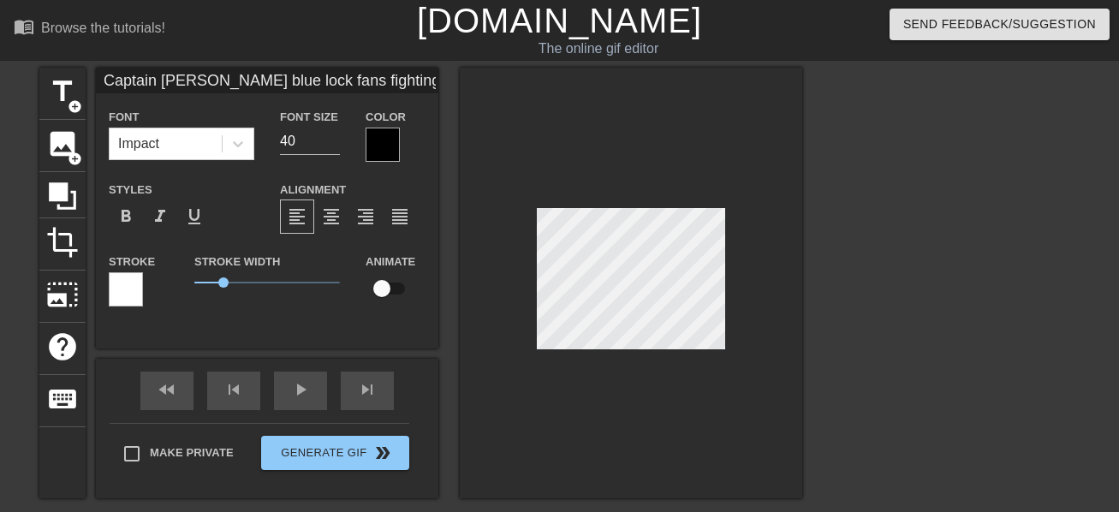
type textarea "Captain [PERSON_NAME] Mand blue lock fans fighting to se wh"
type input "Captain [PERSON_NAME] blue lock fans fighting to se wha"
type textarea "Captain [PERSON_NAME] Mand blue lock fans fighting to se wha"
type input "Captain [PERSON_NAME] blue lock fans fighting to se wha"
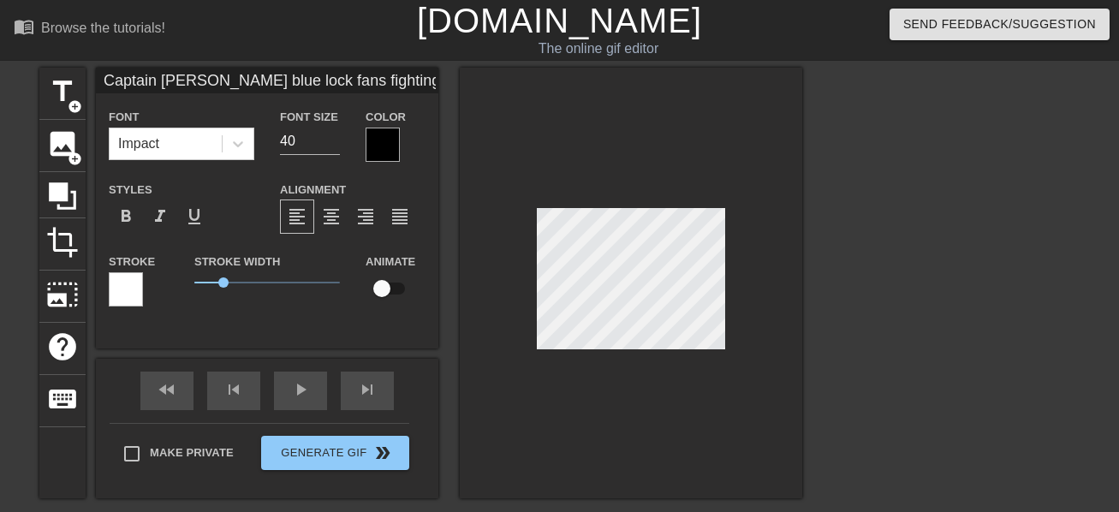
type textarea "Captain [PERSON_NAME] Mand blue lock fans fighting to se wha"
type input "Captain [PERSON_NAME] blue lock fans fighting to se wha"
type textarea "Captain [PERSON_NAME] Mand blue lock fans fighting to se wha"
type input "Captain [PERSON_NAME] blue lock fans fighting to se what"
type textarea "Captain [PERSON_NAME] Mand blue lock fans fighting to se what"
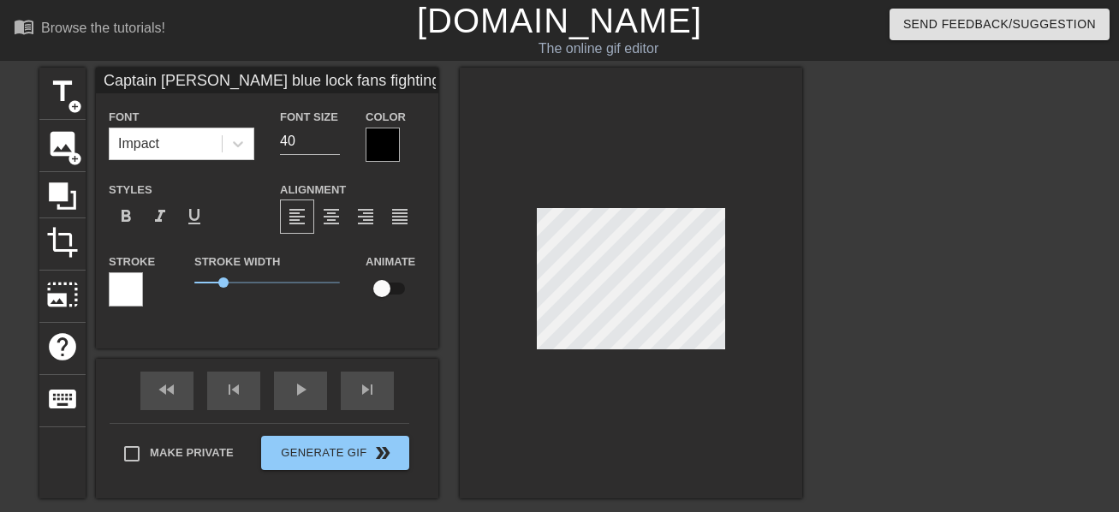
type input "Captain [PERSON_NAME] blue lock fans fighting to se what"
type textarea "Captain [PERSON_NAME] Mand blue lock fans fighting to se what"
type input "Captain [PERSON_NAME] blue lock fans fighting to se what a"
type textarea "Captain [PERSON_NAME] Mand blue lock fans fighting to se what a"
type input "Captain [PERSON_NAME] blue lock fans fighting to se what an"
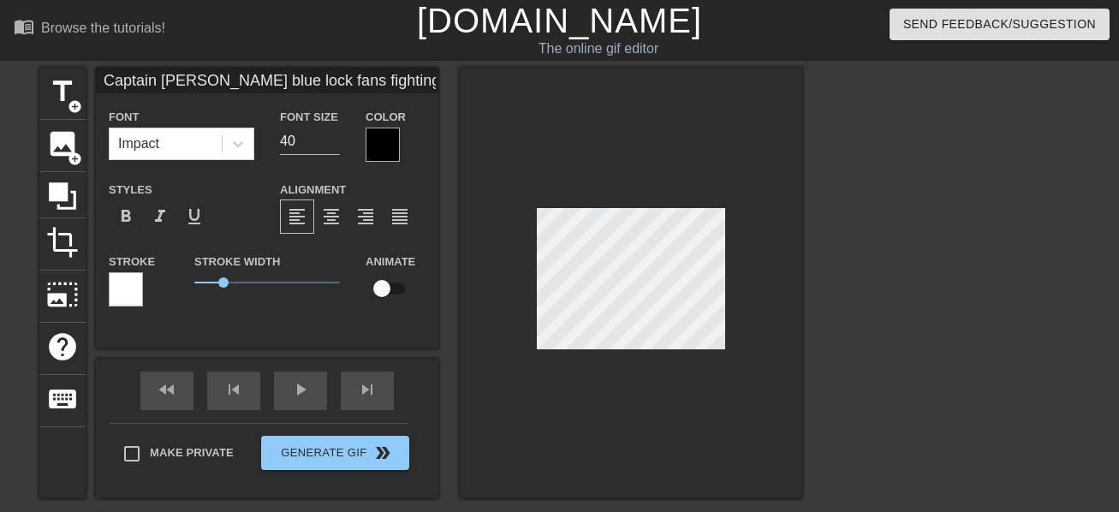
type textarea "Captain [PERSON_NAME] Mand blue lock fans fighting to se what an"
type input "Captain [PERSON_NAME] blue lock fans fighting to se what ani"
type textarea "Captain [PERSON_NAME] Mand blue lock fans fighting to se what ani"
type input "Captain [PERSON_NAME] blue lock fans fighting to se what anim"
type textarea "Captain [PERSON_NAME] Mand blue lock fans fighting to se what anim"
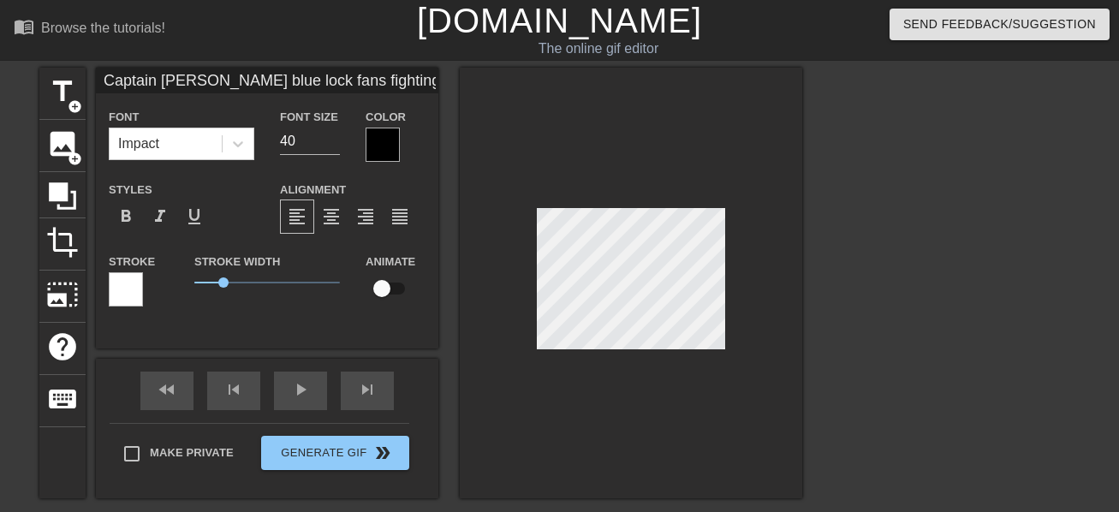
type input "Captain [PERSON_NAME] blue lock fans fighting to se what anime"
type textarea "Captain [PERSON_NAME] Mand blue lock fans fighting to se what anime"
type input "Captain [PERSON_NAME] blue lock fans fighting to se what anime"
type textarea "Captain [PERSON_NAME] Mand blue lock fans fighting to se what anime"
type input "Captain [PERSON_NAME] blue lock fans fighting to se what anime d"
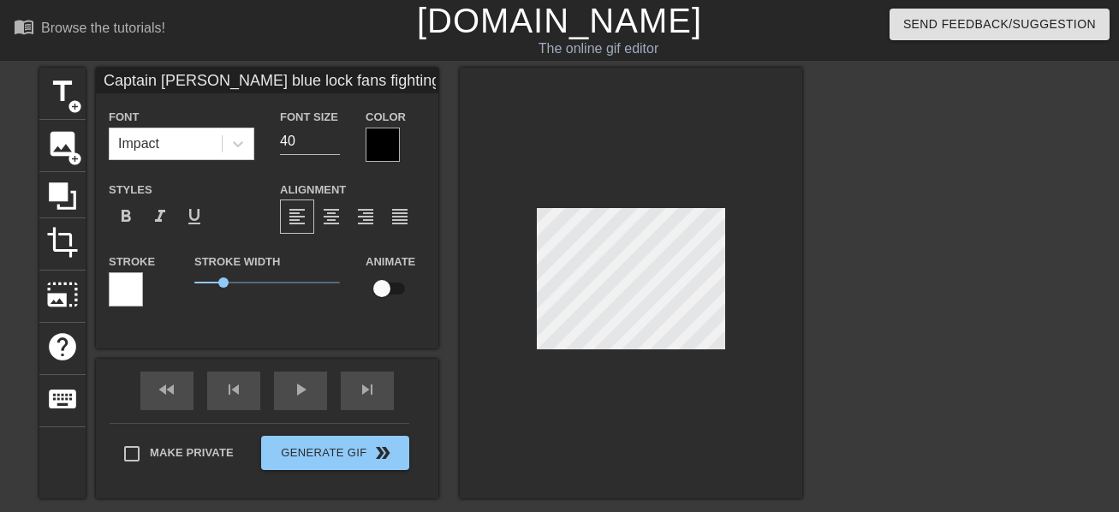
type textarea "Captain [PERSON_NAME] Mand blue lock fans fighting to se what anime d"
type input "Captain [PERSON_NAME] blue lock fans fighting to se what anime do"
type textarea "Captain [PERSON_NAME] Mand blue lock fans fighting to se what anime do"
type input "Captain [PERSON_NAME] blue lock fans fighting to se what anime doe"
type textarea "Captain [PERSON_NAME] Mand blue lock fans fighting to se what anime doe"
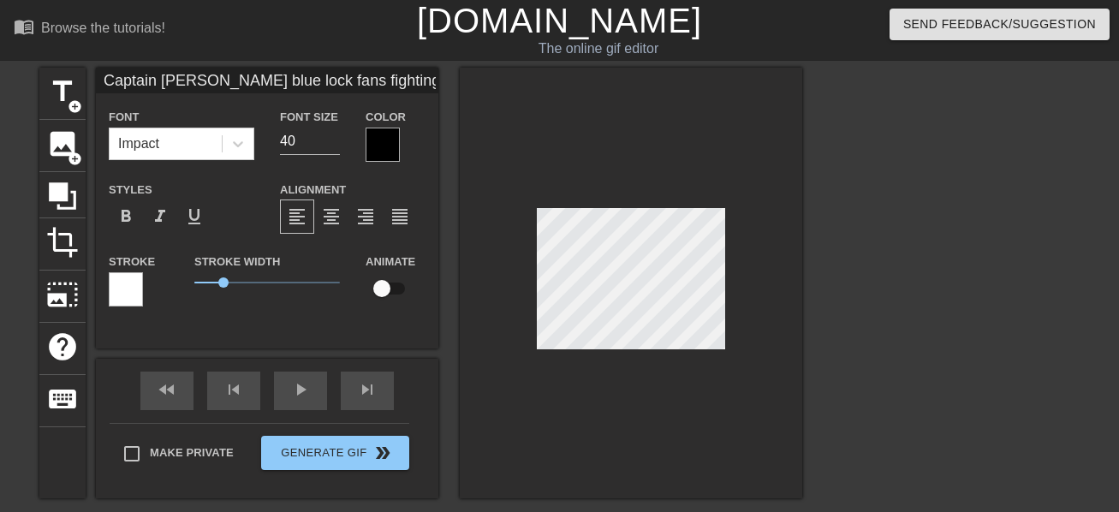
type input "Captain [PERSON_NAME] blue lock fans fighting to se what anime does"
type textarea "Captain [PERSON_NAME] Mand blue lock fans fighting to se what anime does"
type input "Captain [PERSON_NAME] blue lock fans fighting to se what anime does"
type textarea "Captain [PERSON_NAME] Mand blue lock fans fighting to se what anime does"
type input "Captain [PERSON_NAME] blue lock fans fighting to se what anime does t"
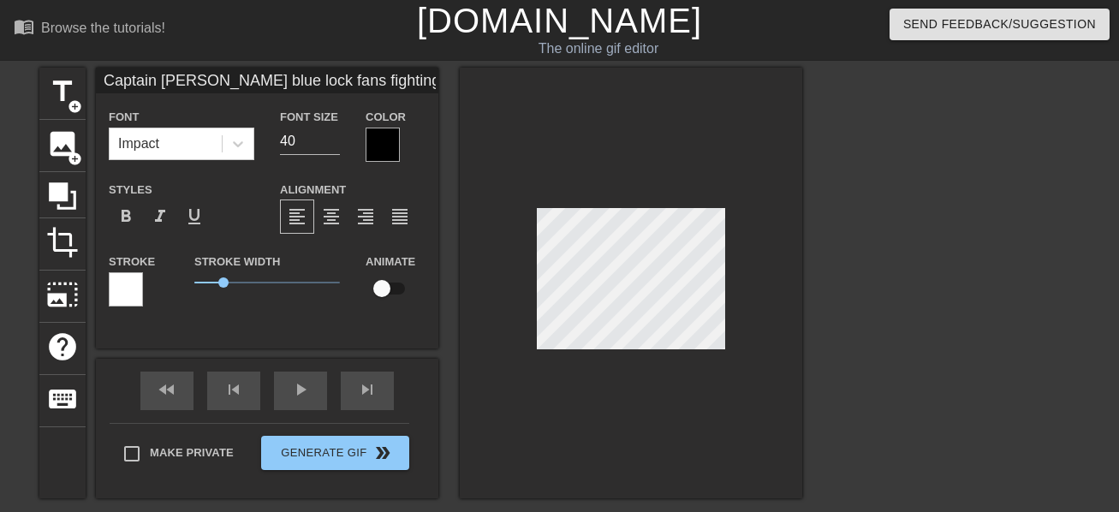
type textarea "Captain [PERSON_NAME] Mand blue lock fans fighting to se what anime does t"
type input "Captain [PERSON_NAME] blue lock fans fighting to se what anime does th"
type textarea "Captain [PERSON_NAME] Mand blue lock fans fighting to se what anime does th"
type input "Captain [PERSON_NAME] blue lock fans fighting to se what anime does the"
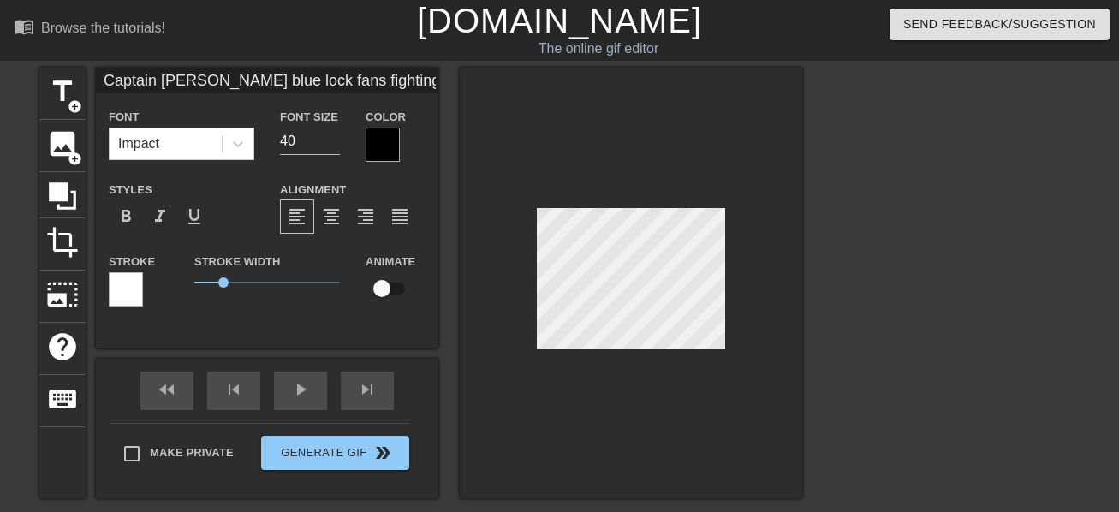
type textarea "Captain [PERSON_NAME] Mand blue lock fans fighting to se what anime does the"
type input "Captain [PERSON_NAME] blue lock fans fighting to se what anime does the"
type textarea "Captain [PERSON_NAME] Mand blue lock fans fighting to se what anime does the"
click at [430, 84] on input "Captain [PERSON_NAME] blue lock fans fighting to se what anime does the" at bounding box center [267, 81] width 342 height 26
click at [435, 84] on input "Captain [PERSON_NAME] blue lock fans fighting to se what anime does the" at bounding box center [267, 81] width 342 height 26
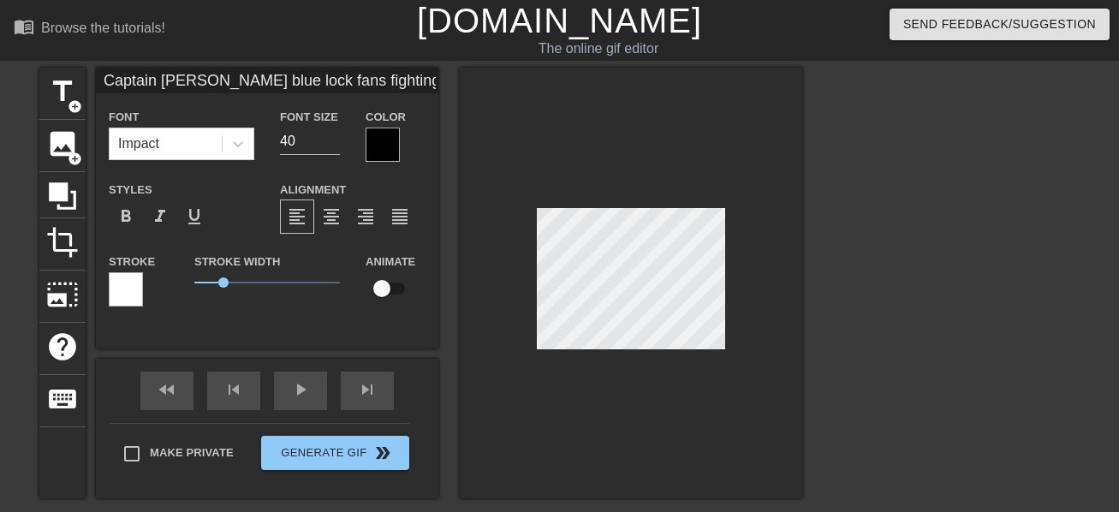
click at [435, 84] on input "Captain [PERSON_NAME] blue lock fans fighting to se what anime does the" at bounding box center [267, 81] width 342 height 26
click at [434, 79] on input "Captain [PERSON_NAME] blue lock fans fighting to se what anime does the most un…" at bounding box center [267, 81] width 342 height 26
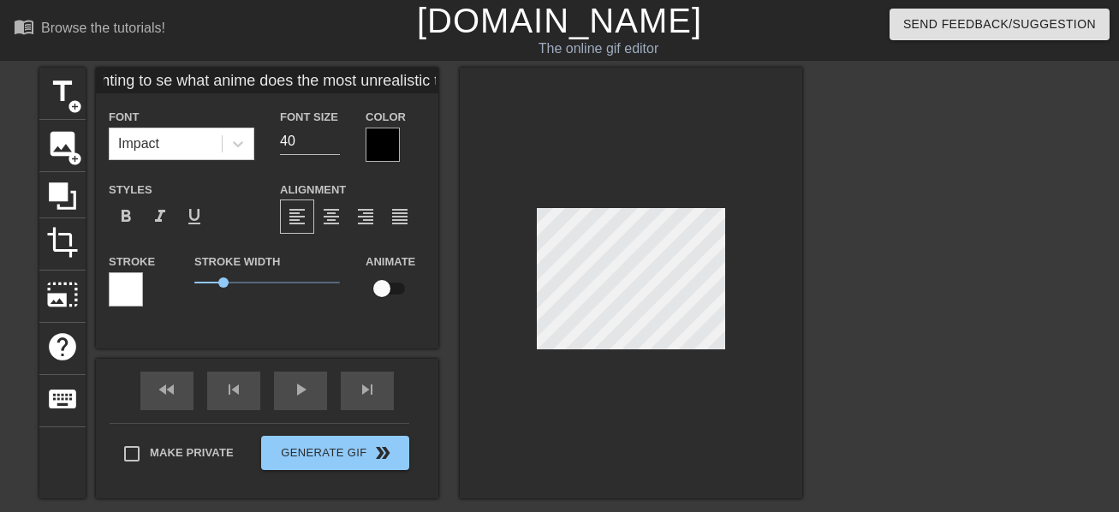
click at [175, 84] on input "Captain [PERSON_NAME] blue lock fans fighting to se what anime does the most un…" at bounding box center [267, 81] width 342 height 26
click at [427, 80] on input "Captain [PERSON_NAME] blue lock fans fighting to see witch anime does the most …" at bounding box center [267, 81] width 342 height 26
type input "Captain [PERSON_NAME] blue lock fans fighting to see witch anime does the most …"
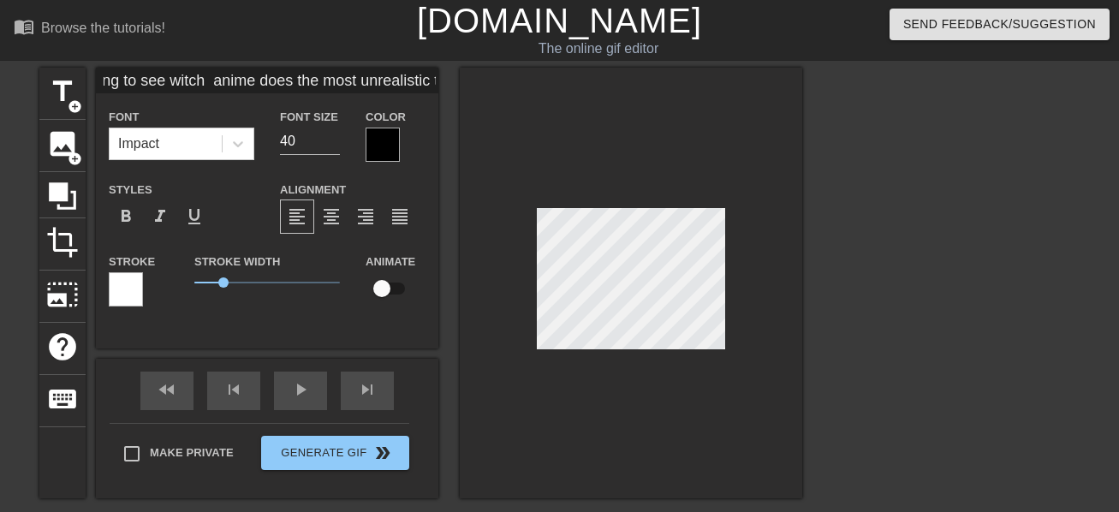
scroll to position [3, 21]
click at [326, 151] on input "40" at bounding box center [310, 141] width 60 height 27
click at [334, 145] on input "39" at bounding box center [310, 141] width 60 height 27
click at [334, 145] on input "9" at bounding box center [310, 141] width 60 height 27
type input "18"
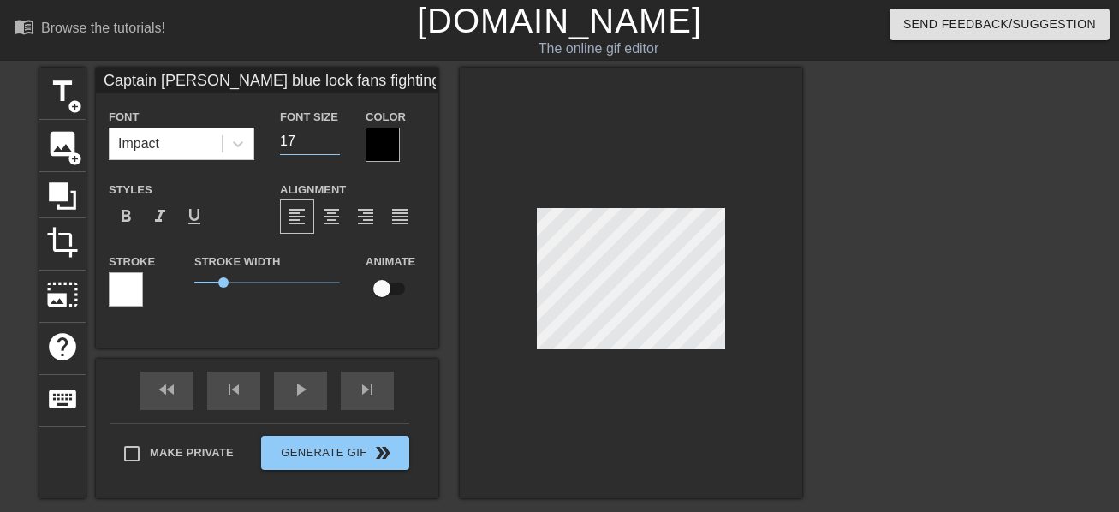
click at [333, 136] on input "18" at bounding box center [310, 141] width 60 height 27
drag, startPoint x: 220, startPoint y: 281, endPoint x: 131, endPoint y: 262, distance: 91.0
click at [131, 262] on div "Stroke Stroke Width 0 Animate" at bounding box center [267, 286] width 342 height 71
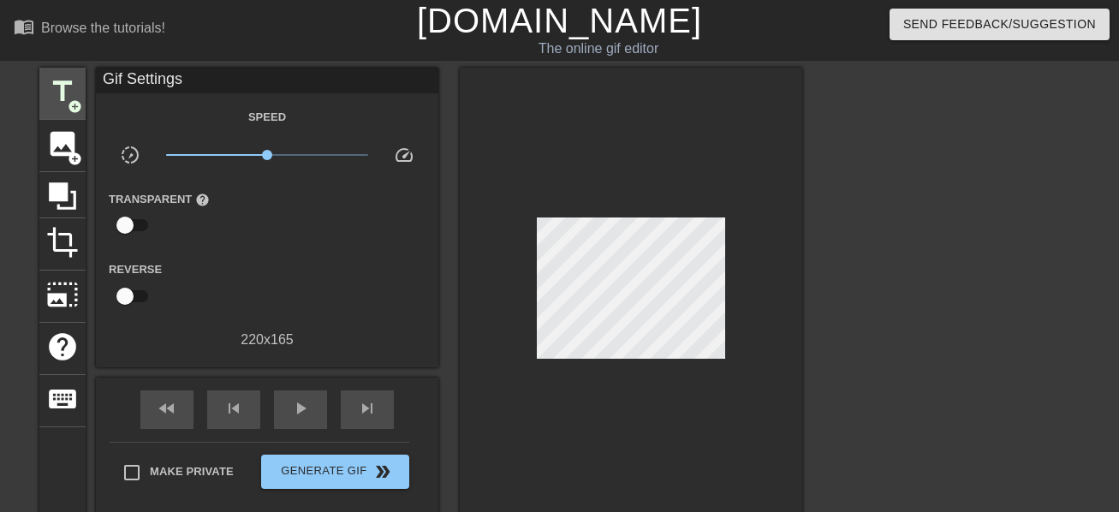
click at [62, 92] on span "title" at bounding box center [62, 91] width 33 height 33
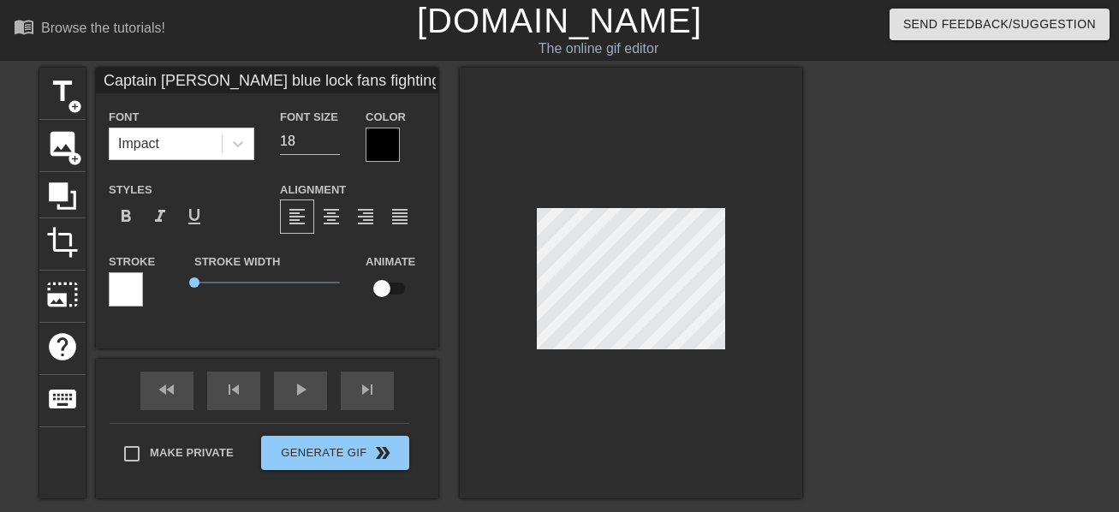
click at [390, 84] on input "Captain [PERSON_NAME] blue lock fans fighting to see witch anime does the most …" at bounding box center [267, 81] width 342 height 26
